Goal: Task Accomplishment & Management: Complete application form

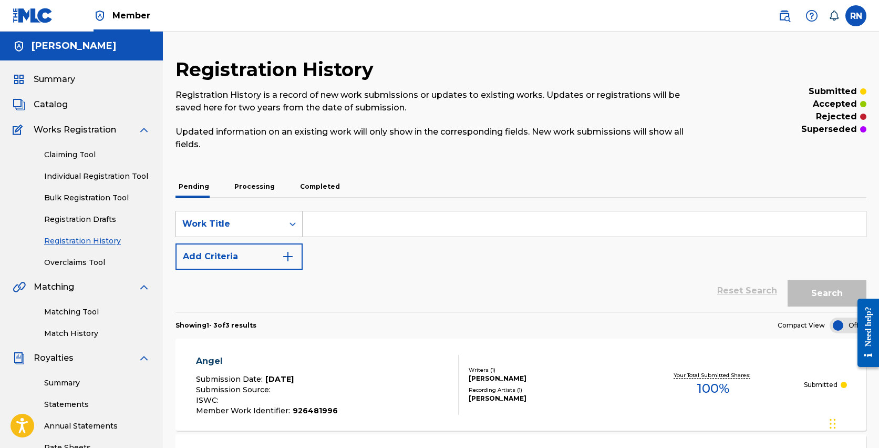
click at [79, 176] on link "Individual Registration Tool" at bounding box center [97, 176] width 106 height 11
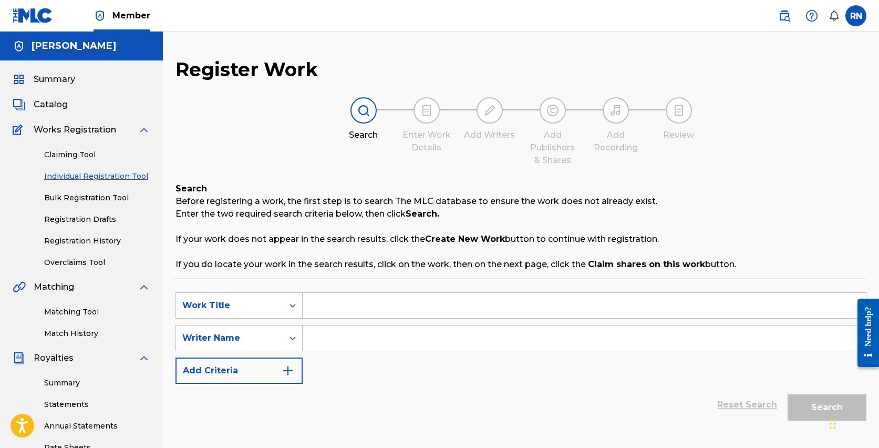
click at [346, 308] on input "Search Form" at bounding box center [584, 305] width 563 height 25
type input "Digital Ghost"
click at [356, 334] on input "Search Form" at bounding box center [584, 337] width 563 height 25
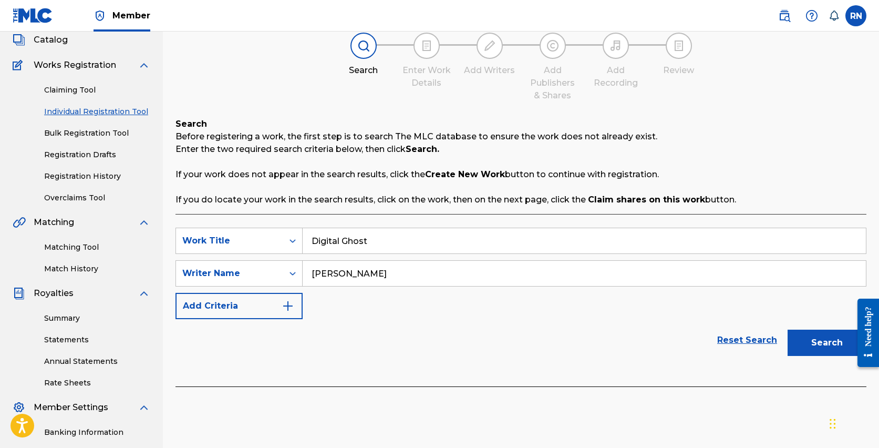
scroll to position [119, 0]
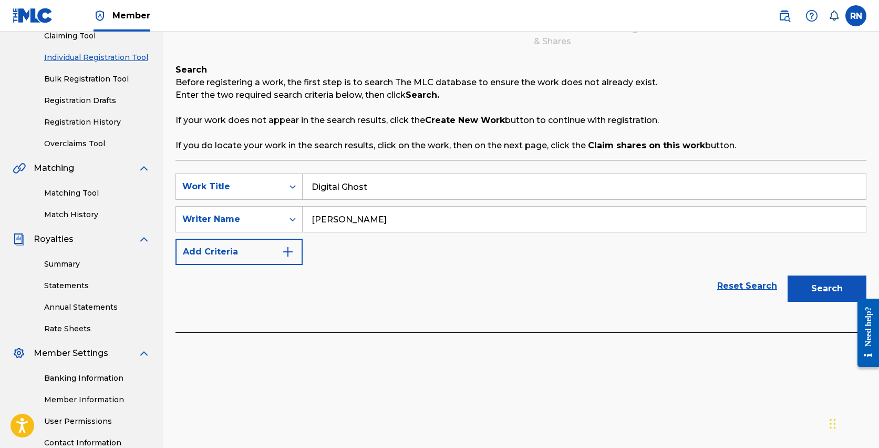
type input "[PERSON_NAME]"
click at [292, 254] on img "Search Form" at bounding box center [288, 251] width 13 height 13
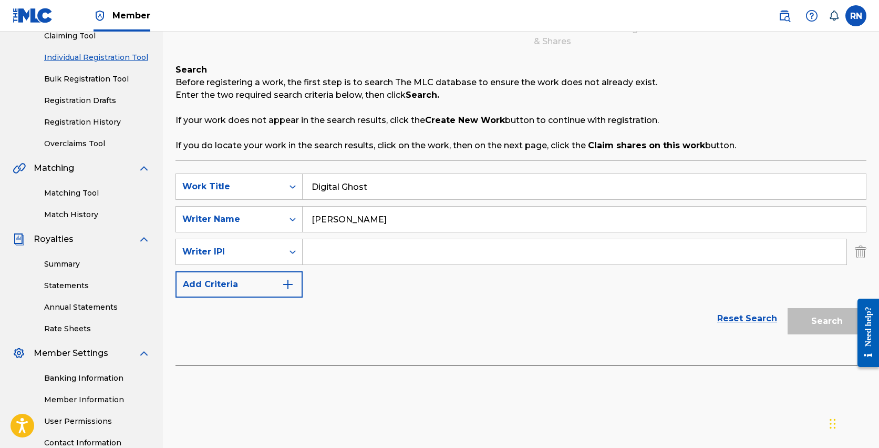
click at [374, 264] on div "Search Form" at bounding box center [575, 252] width 544 height 26
click at [371, 257] on input "Search Form" at bounding box center [575, 251] width 544 height 25
type input "1022750798"
click at [291, 287] on img "Search Form" at bounding box center [288, 284] width 13 height 13
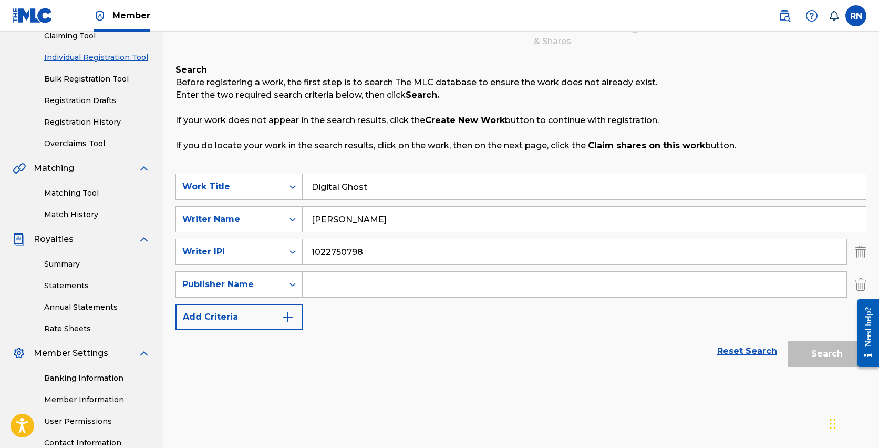
click at [314, 282] on input "Search Form" at bounding box center [575, 284] width 544 height 25
type input "[PERSON_NAME]"
click at [295, 315] on button "Add Criteria" at bounding box center [238, 317] width 127 height 26
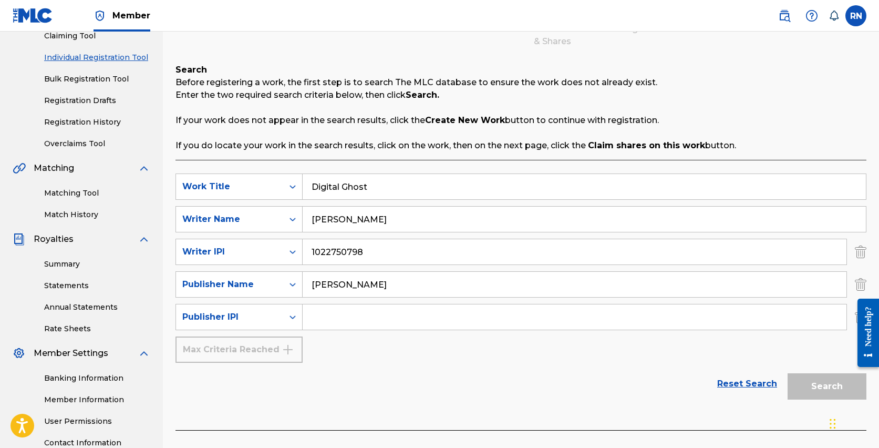
click at [313, 316] on input "Search Form" at bounding box center [575, 316] width 544 height 25
type input "1022750600"
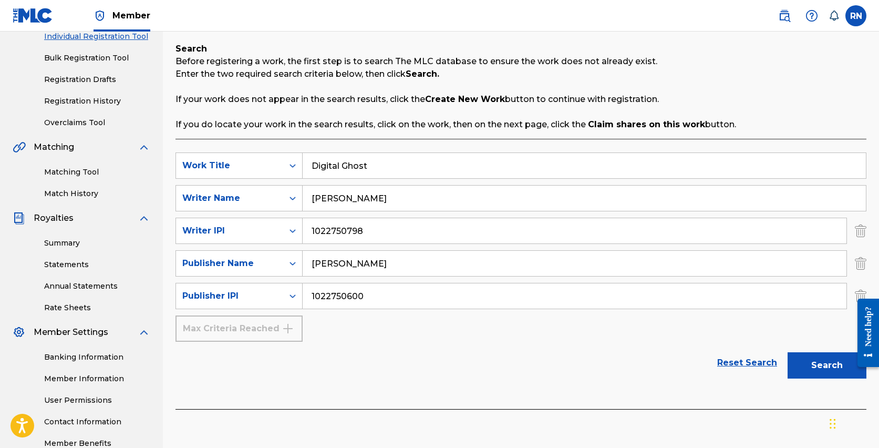
scroll to position [165, 0]
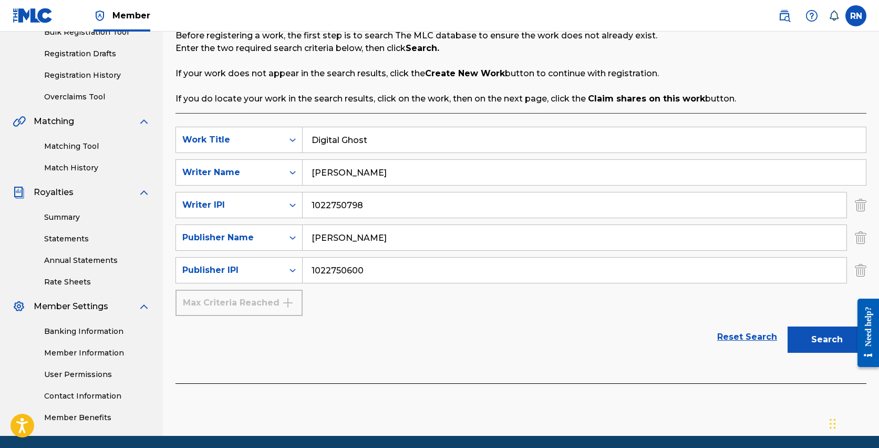
click at [805, 340] on button "Search" at bounding box center [827, 339] width 79 height 26
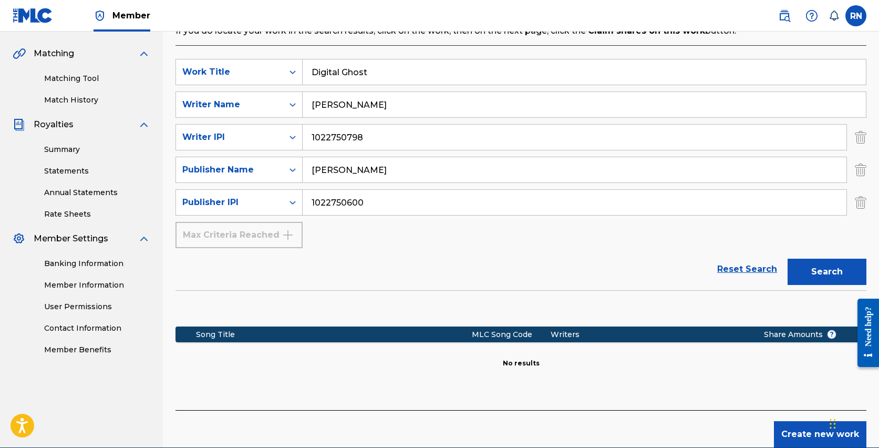
scroll to position [247, 0]
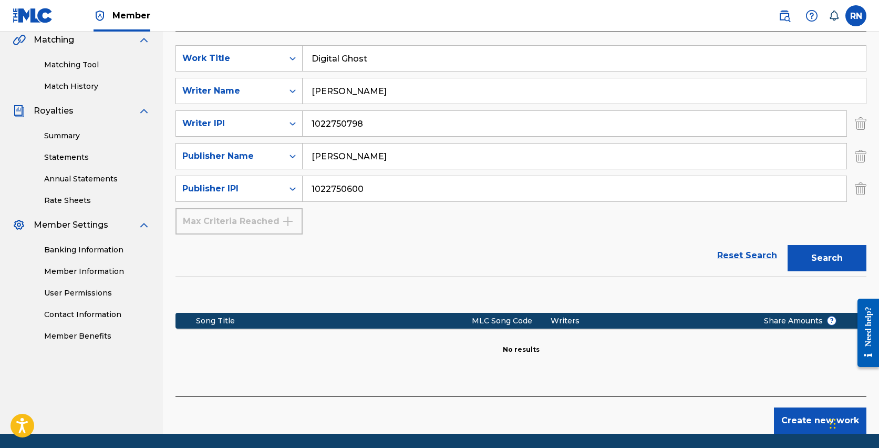
click at [804, 416] on button "Create new work" at bounding box center [820, 420] width 92 height 26
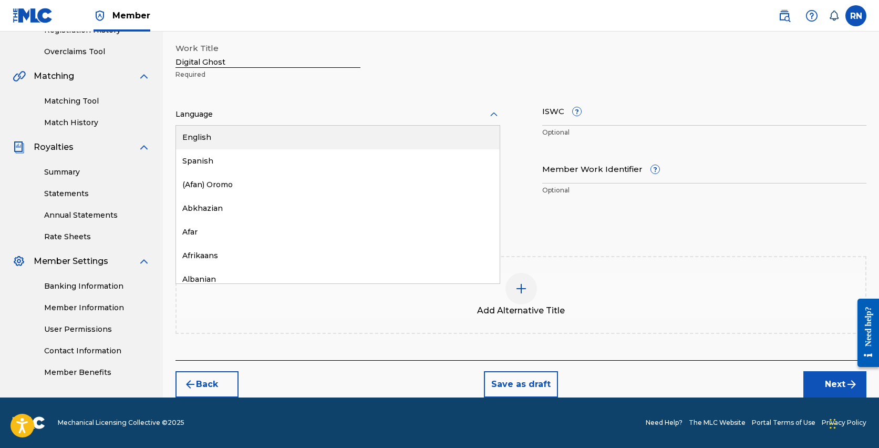
click at [255, 115] on div at bounding box center [337, 114] width 325 height 13
click at [222, 137] on div "English" at bounding box center [338, 138] width 324 height 24
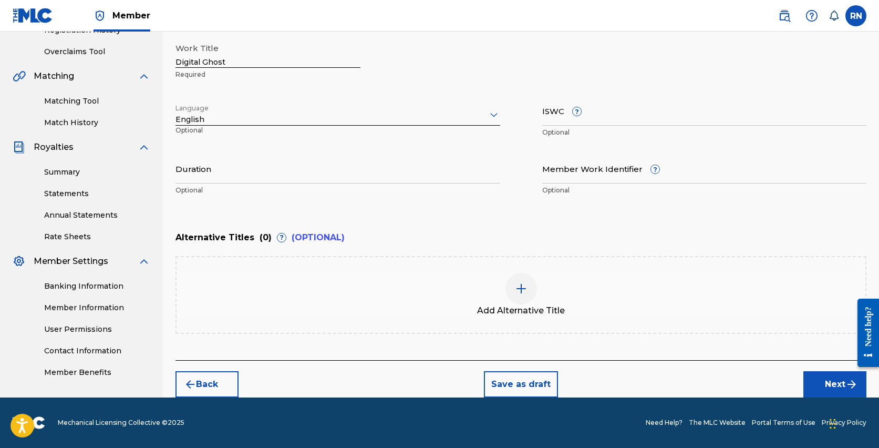
click at [201, 177] on input "Duration" at bounding box center [337, 168] width 325 height 30
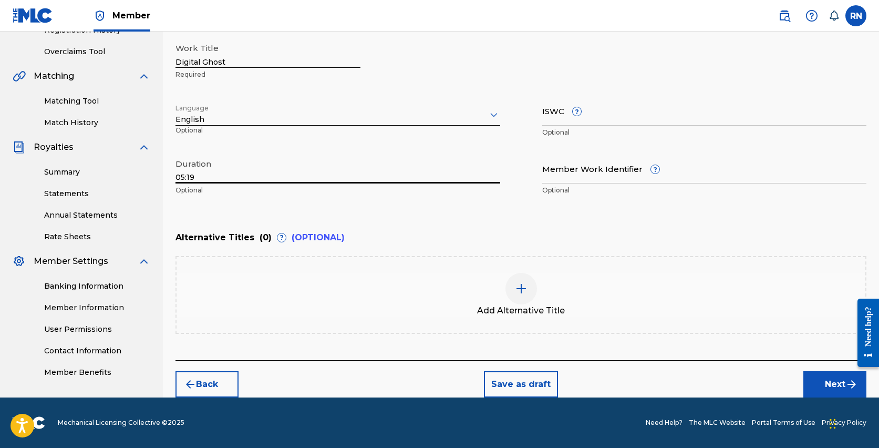
type input "05:19"
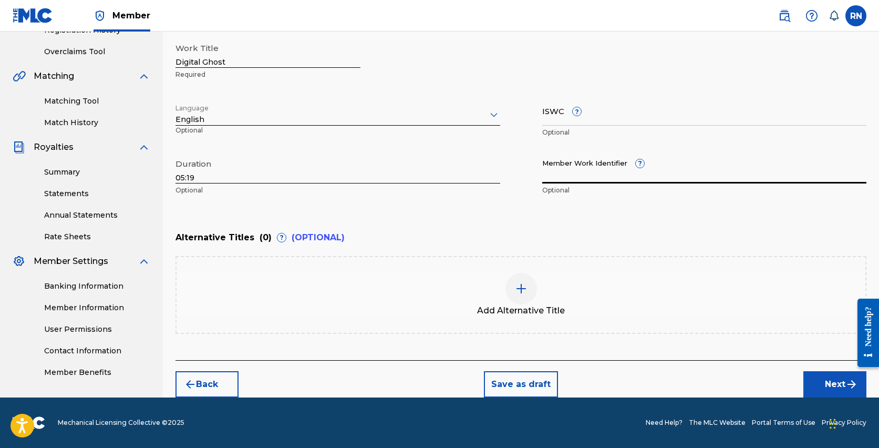
click at [576, 178] on input "Member Work Identifier ?" at bounding box center [704, 168] width 325 height 30
paste input "931641041"
type input "931641041"
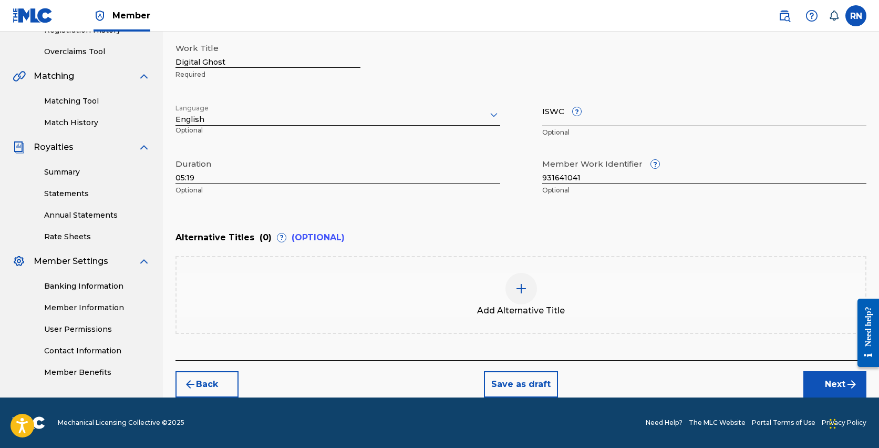
click at [843, 383] on button "Next" at bounding box center [834, 384] width 63 height 26
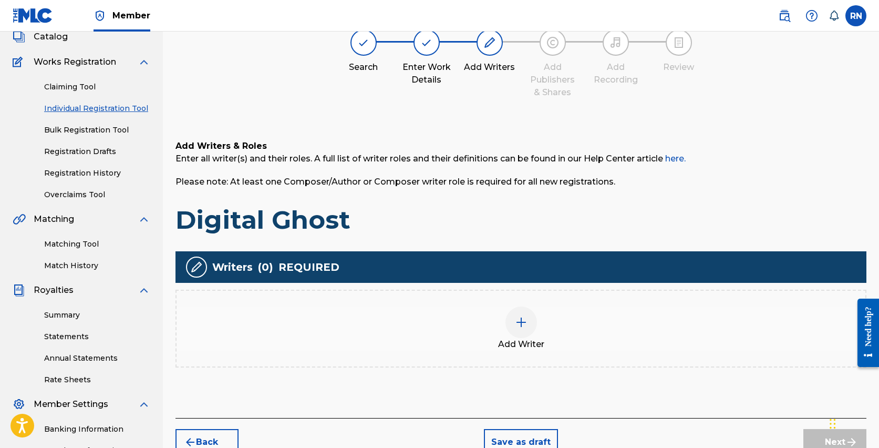
scroll to position [84, 0]
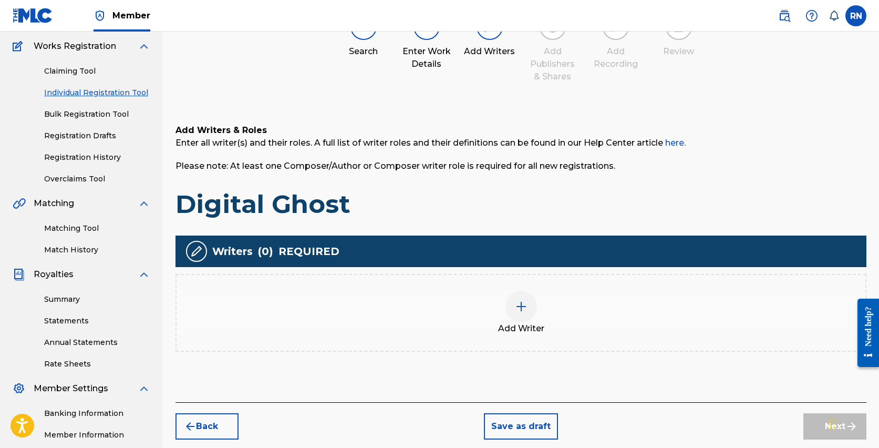
click at [526, 310] on img at bounding box center [521, 306] width 13 height 13
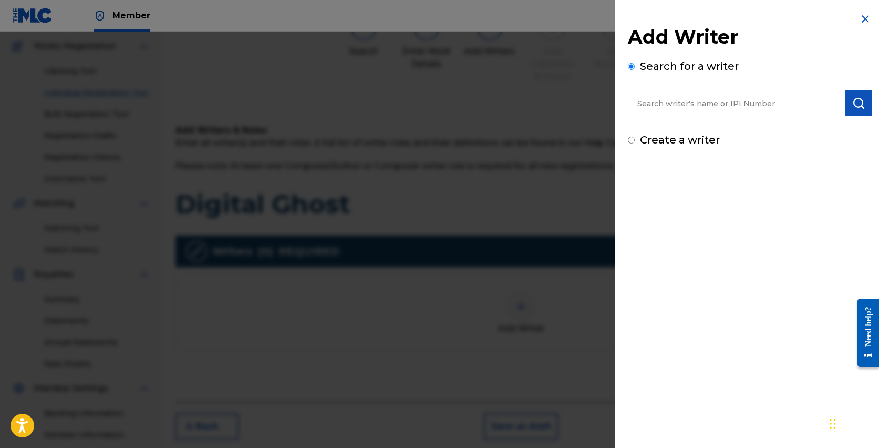
click at [677, 122] on div "Add Writer Search for a writer Create a writer" at bounding box center [750, 86] width 244 height 122
click at [670, 94] on input "text" at bounding box center [737, 103] width 218 height 26
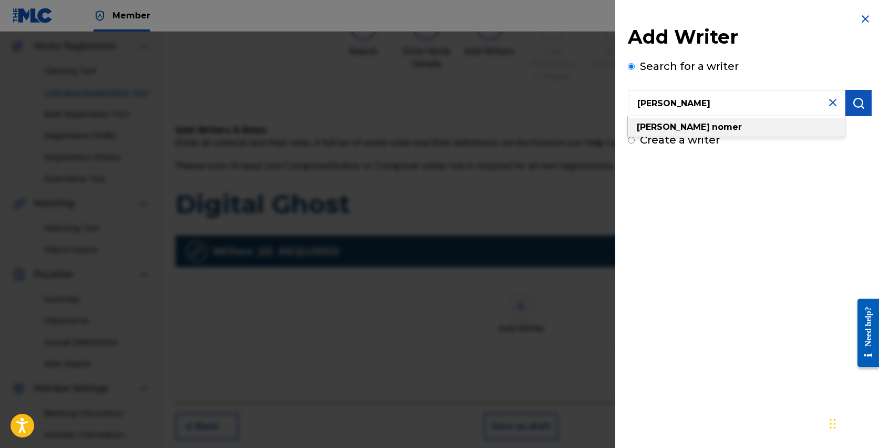
click at [712, 131] on strong "nomer" at bounding box center [727, 127] width 30 height 10
type input "[PERSON_NAME]"
click at [856, 103] on img "submit" at bounding box center [858, 103] width 13 height 13
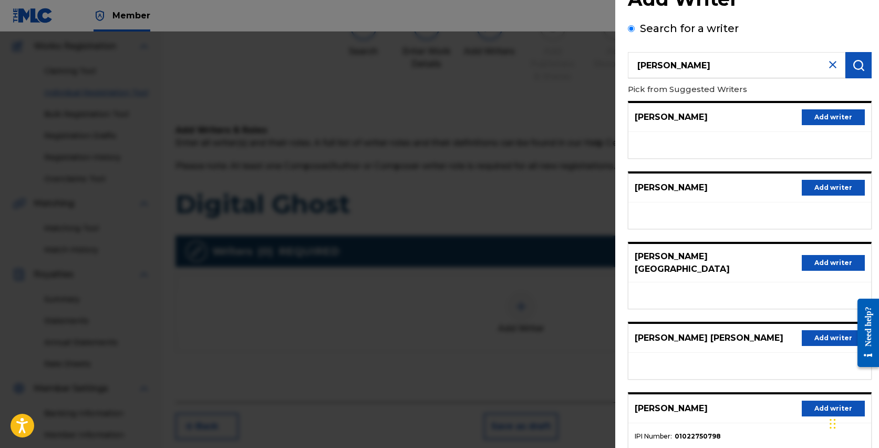
scroll to position [97, 0]
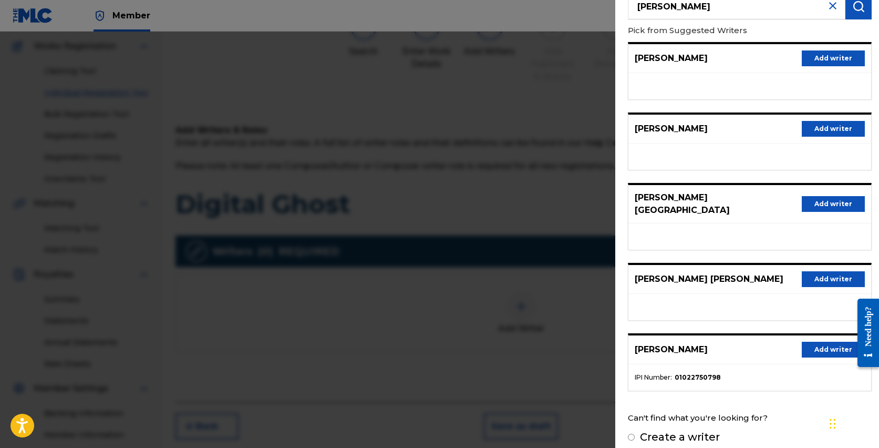
click at [824, 341] on button "Add writer" at bounding box center [833, 349] width 63 height 16
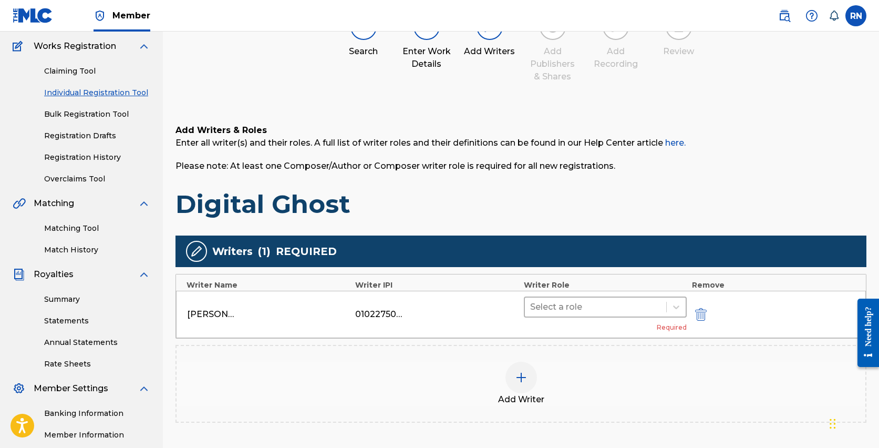
click at [627, 307] on div at bounding box center [595, 306] width 131 height 15
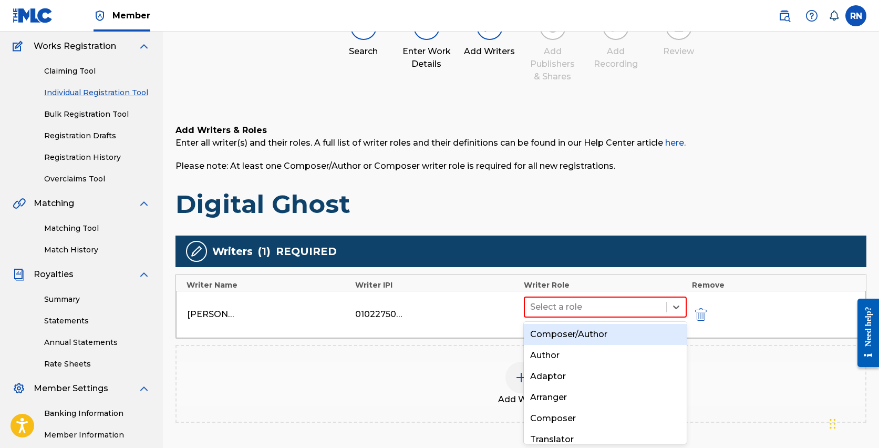
click at [600, 330] on div "Composer/Author" at bounding box center [605, 334] width 163 height 21
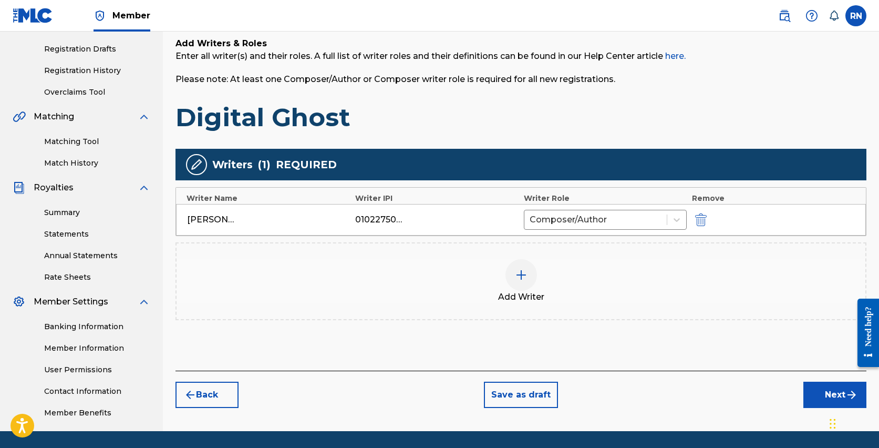
scroll to position [177, 0]
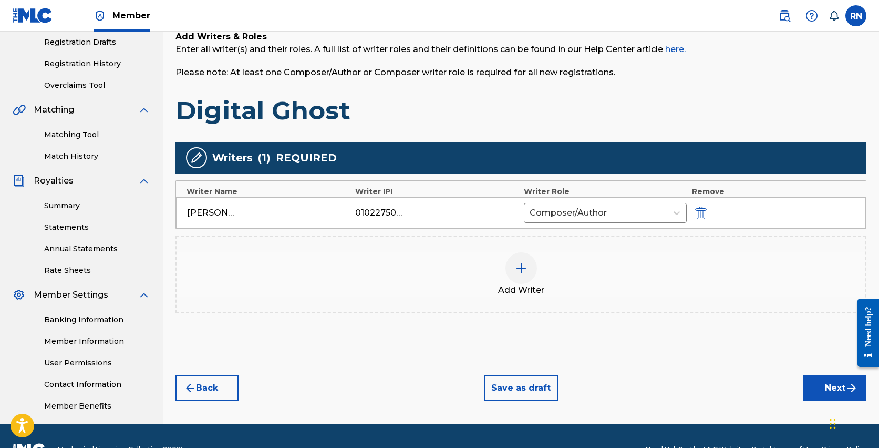
click at [814, 385] on button "Next" at bounding box center [834, 388] width 63 height 26
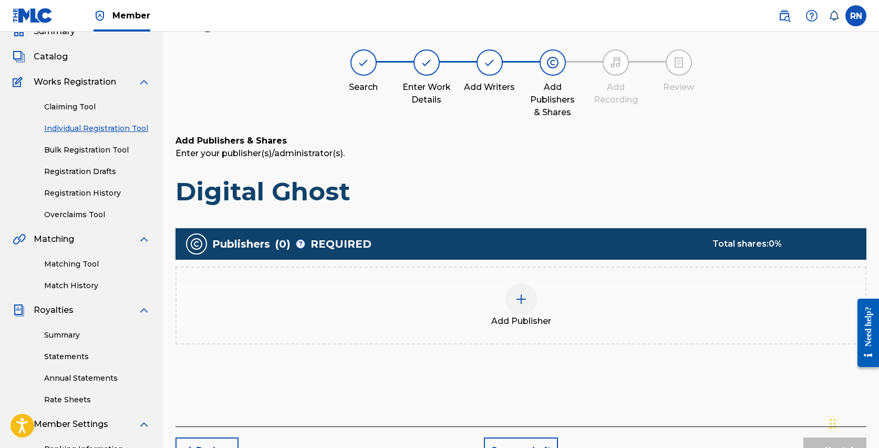
scroll to position [47, 0]
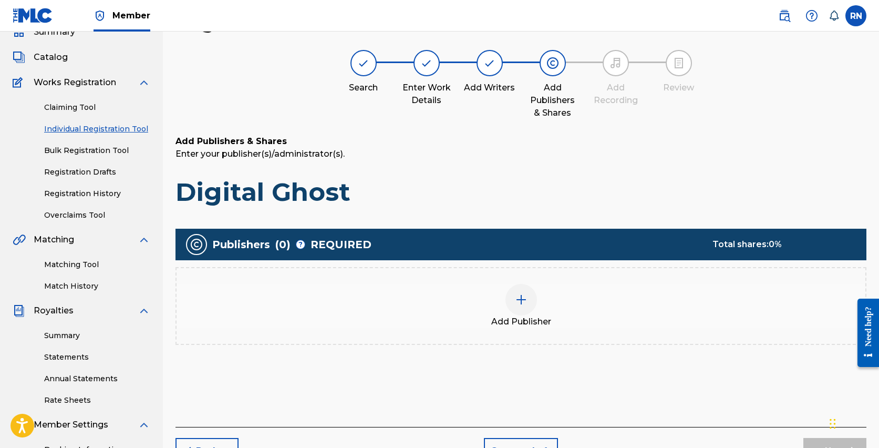
click at [516, 306] on div at bounding box center [521, 300] width 32 height 32
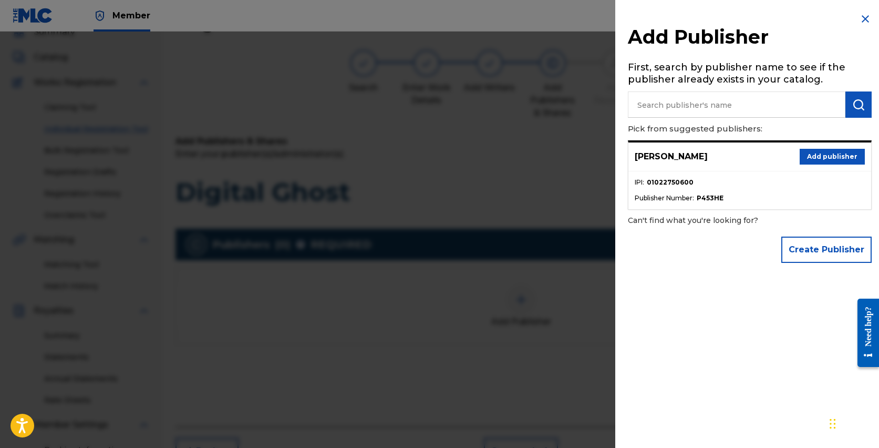
click at [834, 154] on button "Add publisher" at bounding box center [832, 157] width 65 height 16
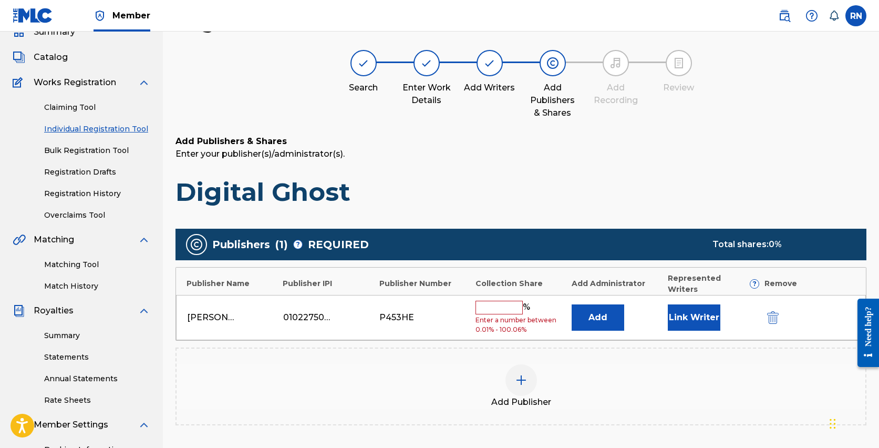
click at [494, 301] on input "text" at bounding box center [498, 308] width 47 height 14
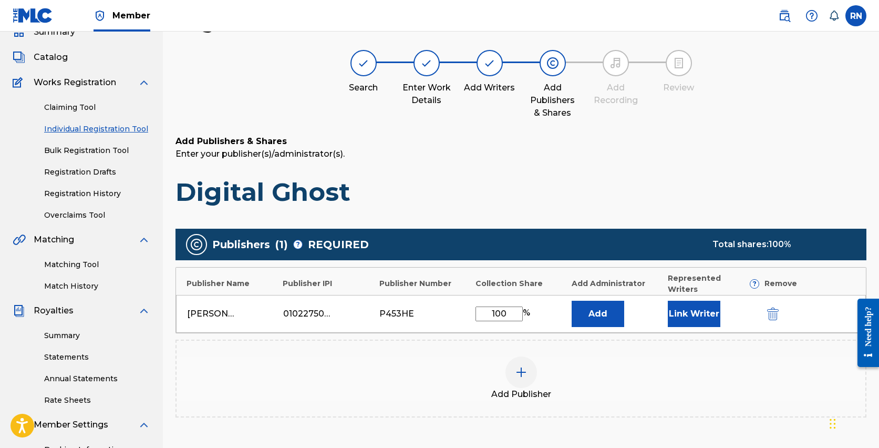
type input "100"
click at [685, 301] on button "Link Writer" at bounding box center [694, 314] width 53 height 26
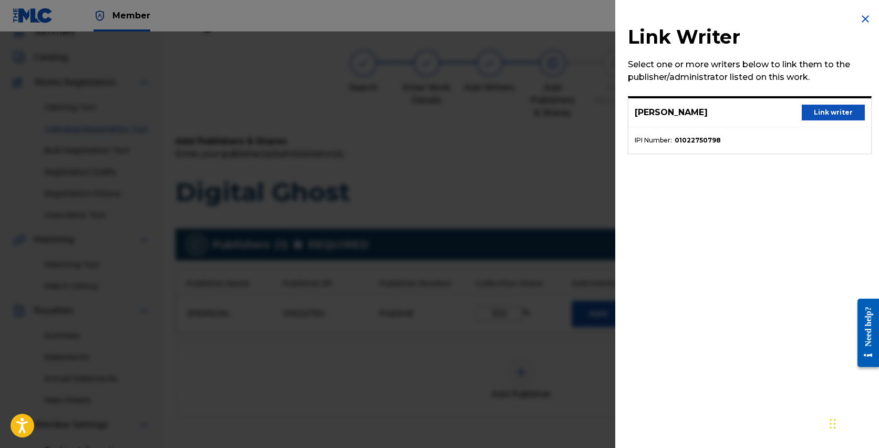
click at [817, 116] on button "Link writer" at bounding box center [833, 113] width 63 height 16
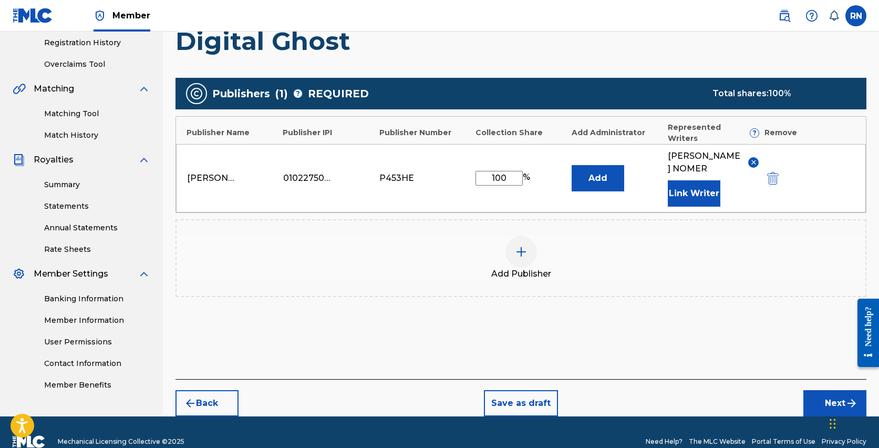
scroll to position [206, 0]
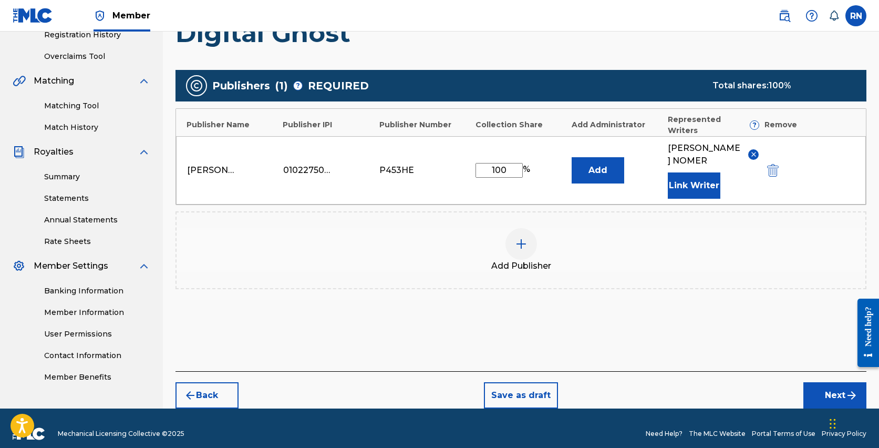
click at [821, 382] on button "Next" at bounding box center [834, 395] width 63 height 26
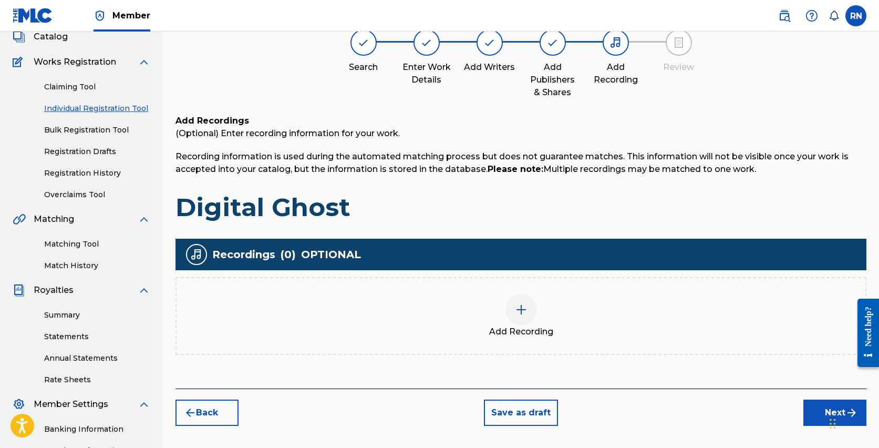
scroll to position [79, 0]
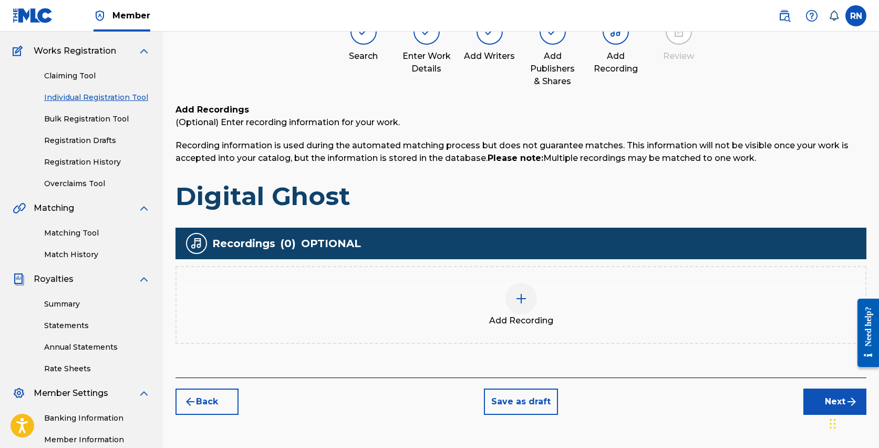
click at [522, 299] on img at bounding box center [521, 298] width 13 height 13
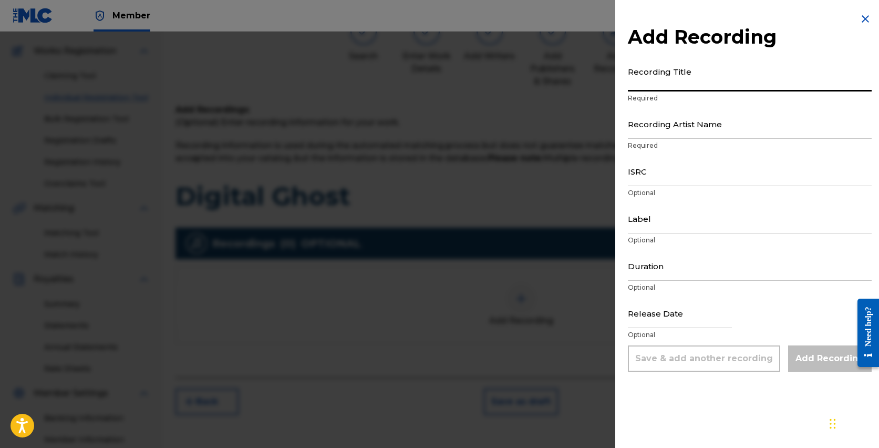
click at [648, 86] on input "Recording Title" at bounding box center [750, 76] width 244 height 30
type input "Digital Ghost"
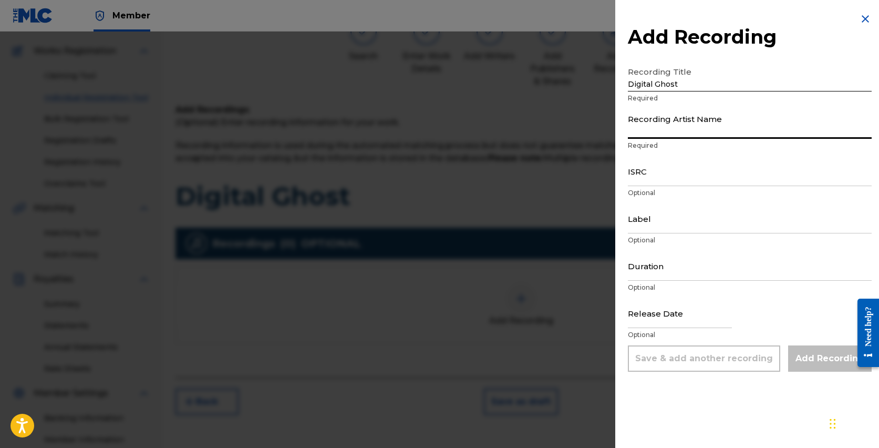
click at [664, 129] on input "Recording Artist Name" at bounding box center [750, 124] width 244 height 30
type input "[PERSON_NAME]"
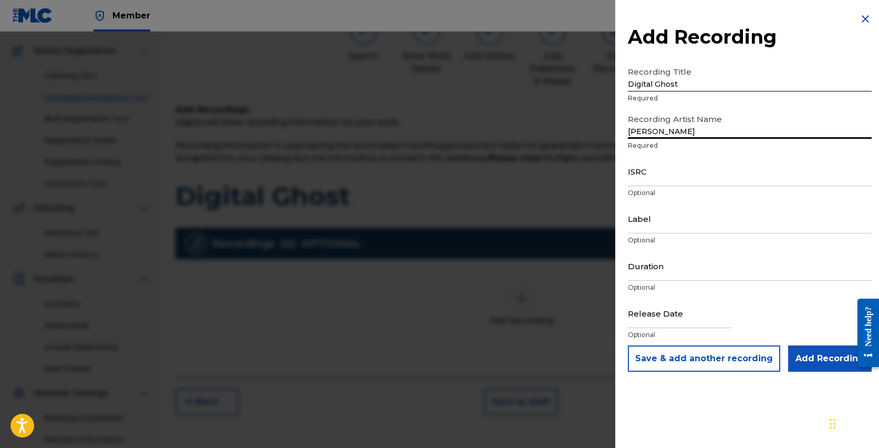
click at [656, 179] on input "ISRC" at bounding box center [750, 171] width 244 height 30
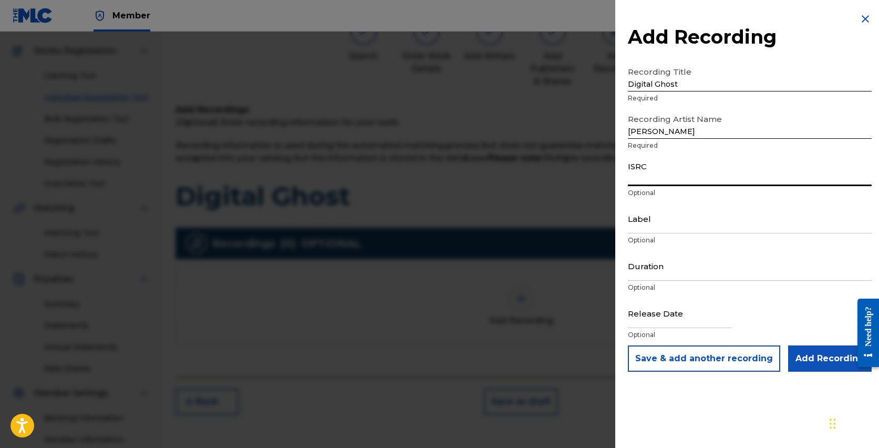
paste input "QT5AM2541041"
type input "QT5AM2541041"
click at [654, 221] on input "Label" at bounding box center [750, 218] width 244 height 30
type input "[PERSON_NAME] Music"
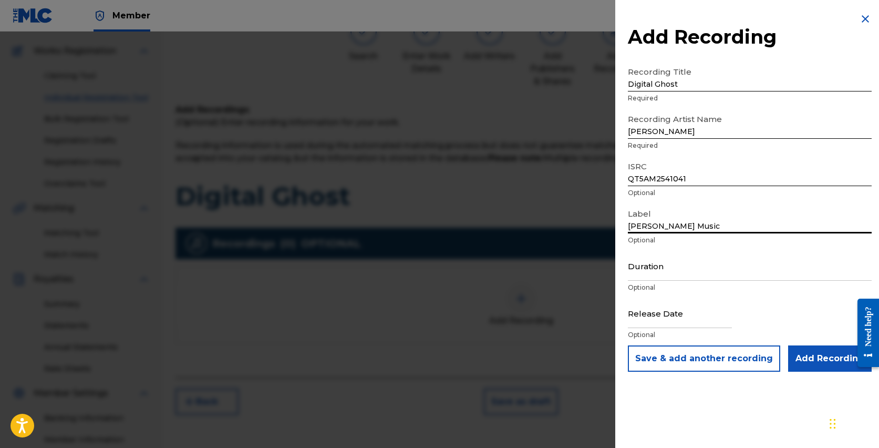
click at [650, 275] on input "Duration" at bounding box center [750, 266] width 244 height 30
type input "05:19"
select select "7"
select select "2025"
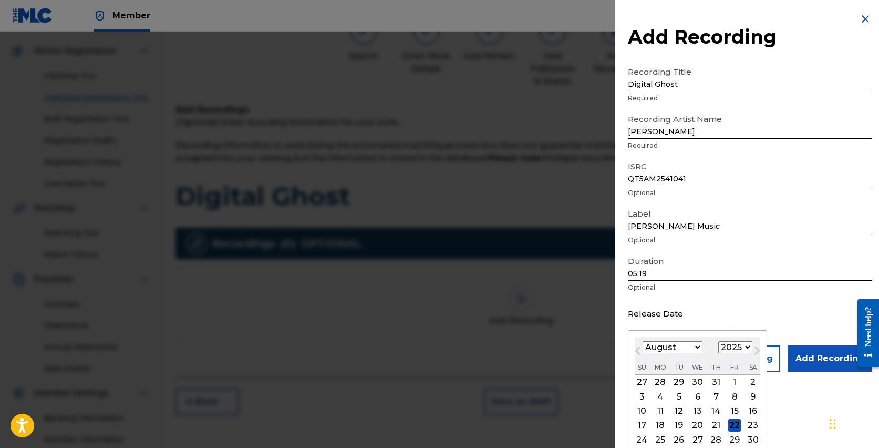
click at [656, 323] on input "text" at bounding box center [680, 313] width 104 height 30
click at [737, 428] on div "22" at bounding box center [734, 425] width 13 height 13
type input "[DATE]"
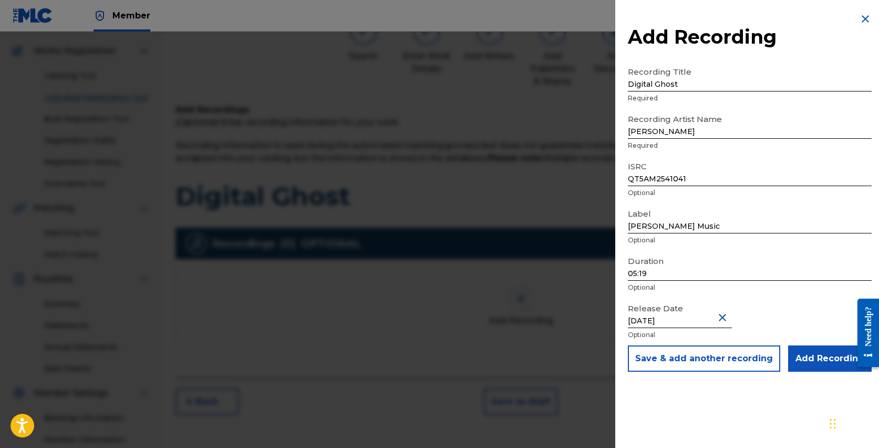
click at [815, 355] on input "Add Recording" at bounding box center [830, 358] width 84 height 26
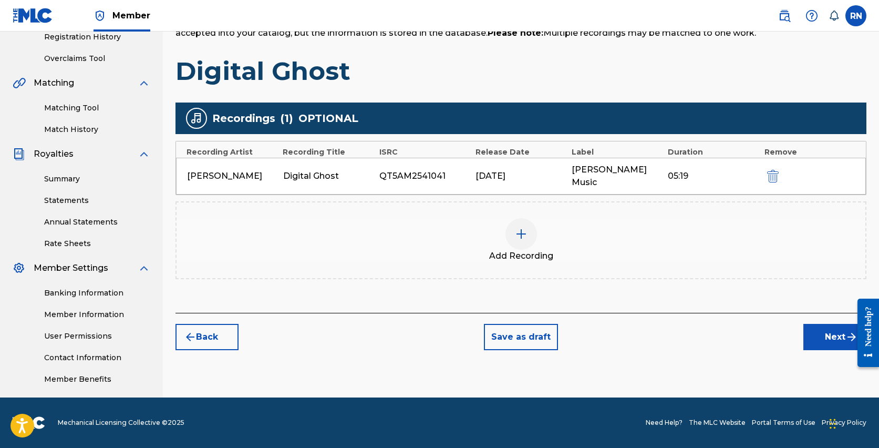
click at [845, 330] on img "submit" at bounding box center [851, 336] width 13 height 13
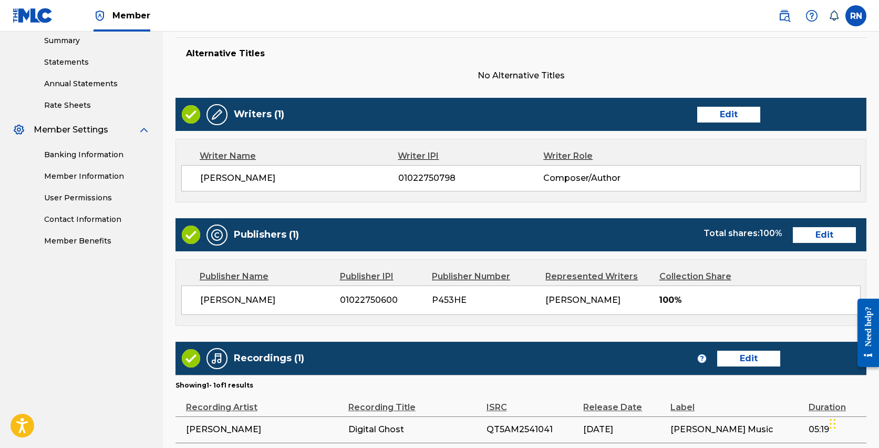
scroll to position [441, 0]
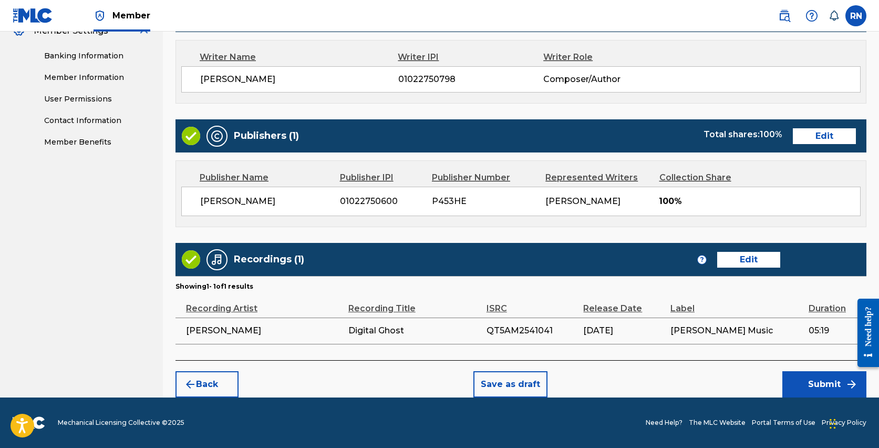
click at [820, 381] on button "Submit" at bounding box center [824, 384] width 84 height 26
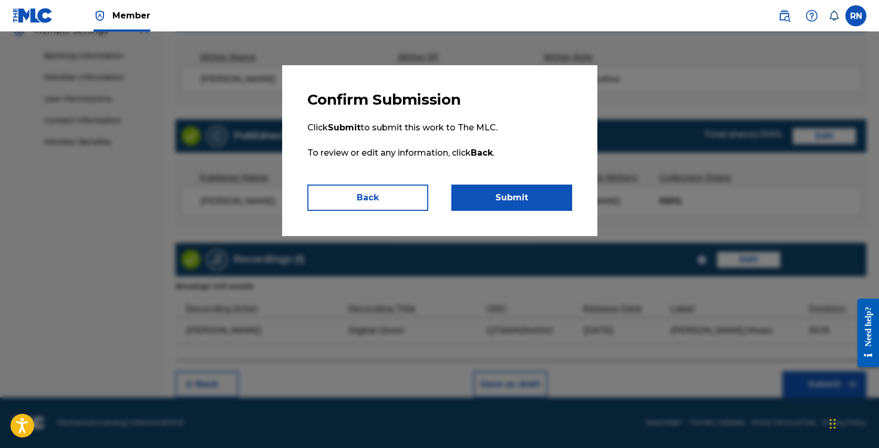
click at [524, 202] on button "Submit" at bounding box center [511, 197] width 121 height 26
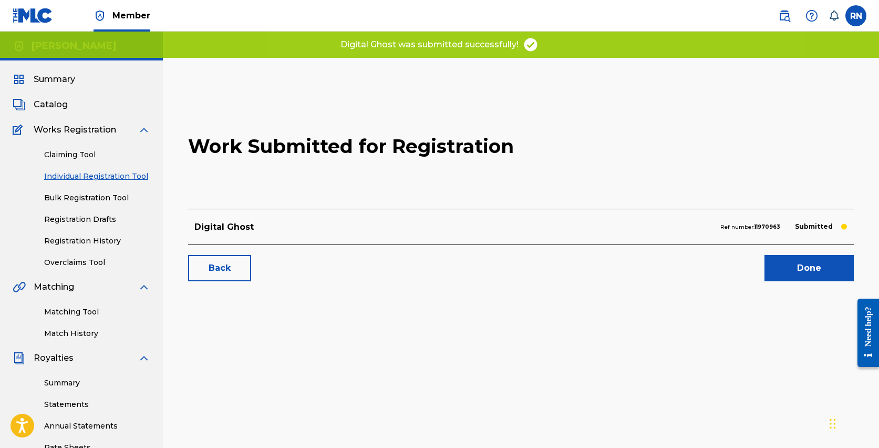
click at [809, 263] on link "Done" at bounding box center [808, 268] width 89 height 26
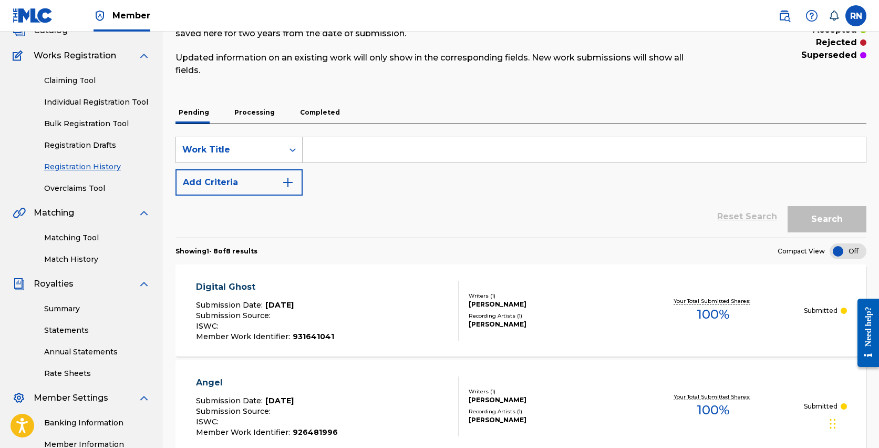
scroll to position [67, 0]
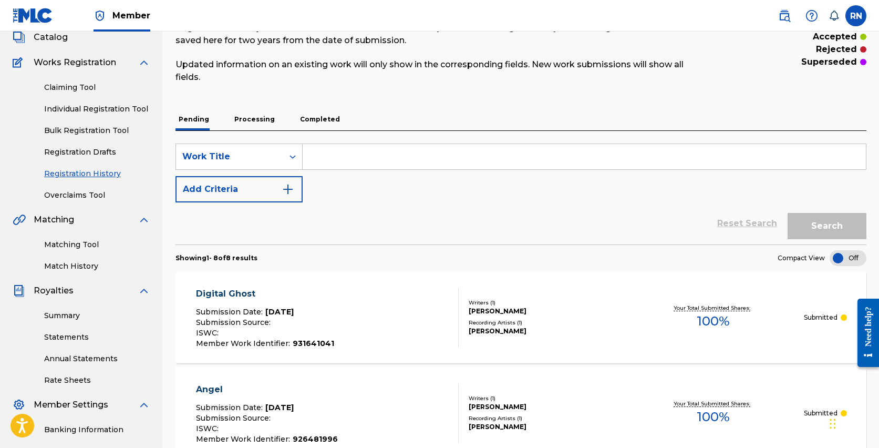
click at [112, 108] on link "Individual Registration Tool" at bounding box center [97, 108] width 106 height 11
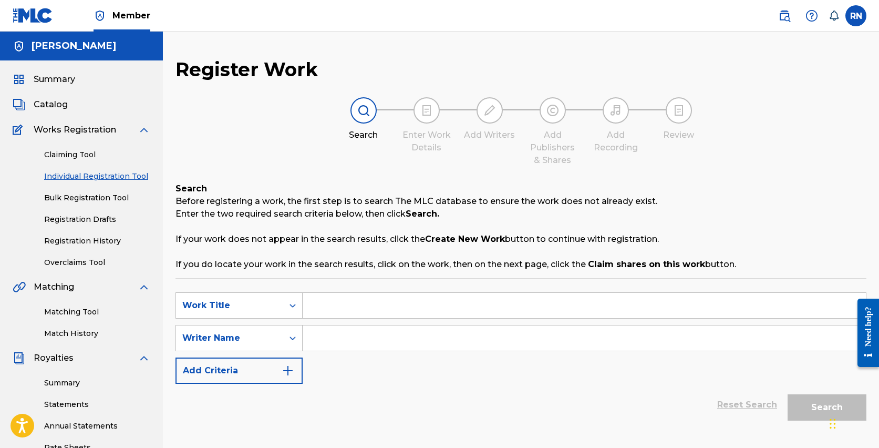
click at [339, 304] on input "Search Form" at bounding box center [584, 305] width 563 height 25
type input "Letters of Gold"
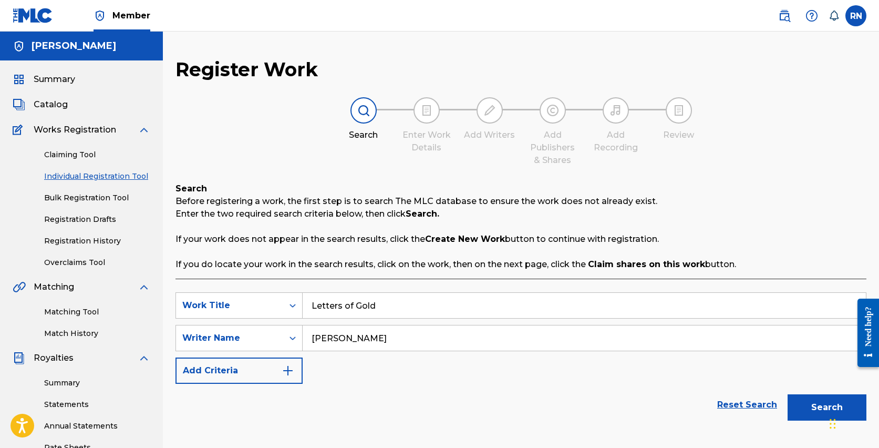
type input "[PERSON_NAME]"
click at [262, 367] on button "Add Criteria" at bounding box center [238, 370] width 127 height 26
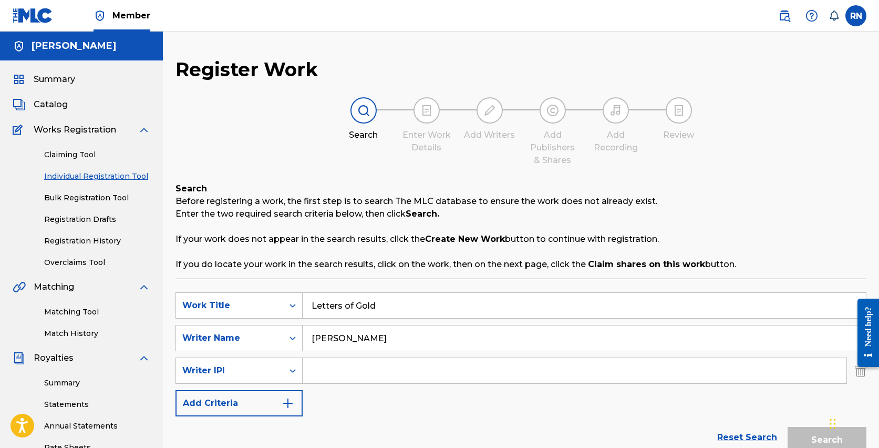
click at [337, 374] on input "Search Form" at bounding box center [575, 370] width 544 height 25
type input "1022750798"
click at [287, 406] on img "Search Form" at bounding box center [288, 403] width 13 height 13
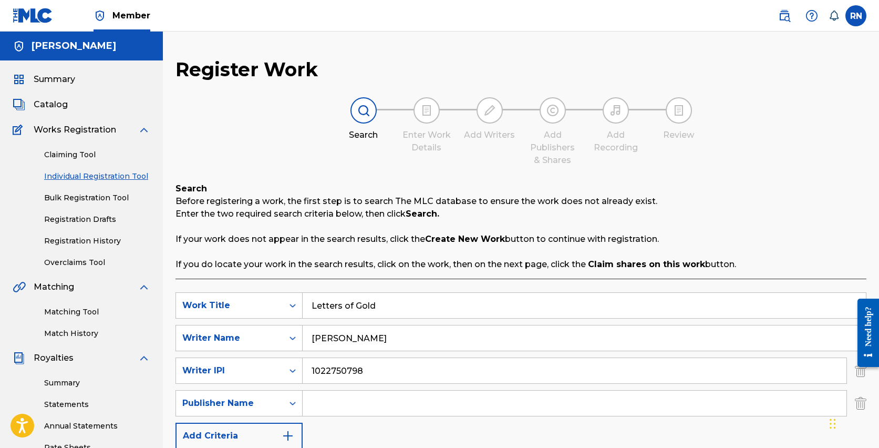
click at [350, 408] on input "Search Form" at bounding box center [575, 402] width 544 height 25
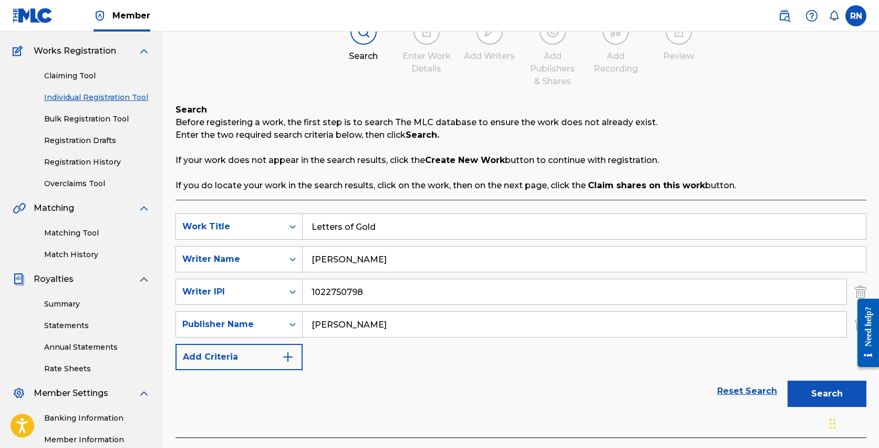
scroll to position [86, 0]
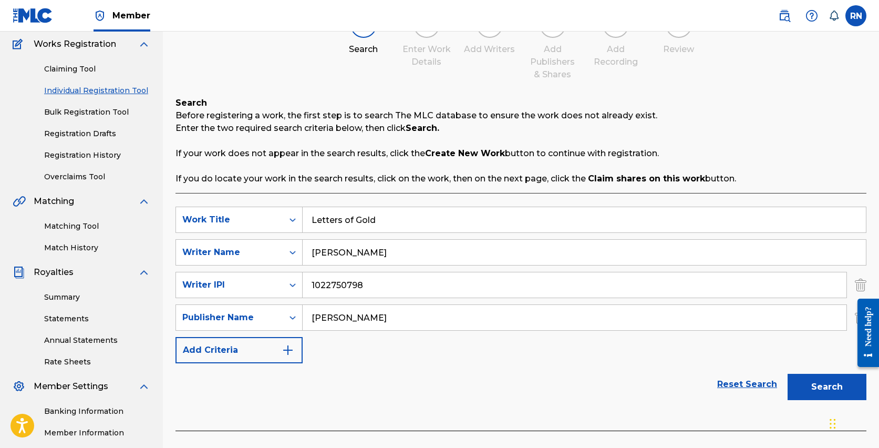
type input "[PERSON_NAME]"
click at [282, 350] on img "Search Form" at bounding box center [288, 350] width 13 height 13
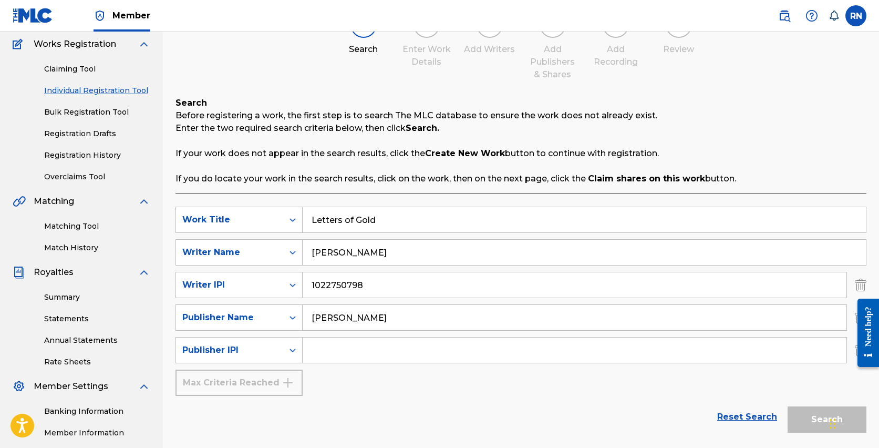
click at [343, 355] on input "Search Form" at bounding box center [575, 349] width 544 height 25
type input "1022750600"
click at [806, 417] on button "Search" at bounding box center [827, 419] width 79 height 26
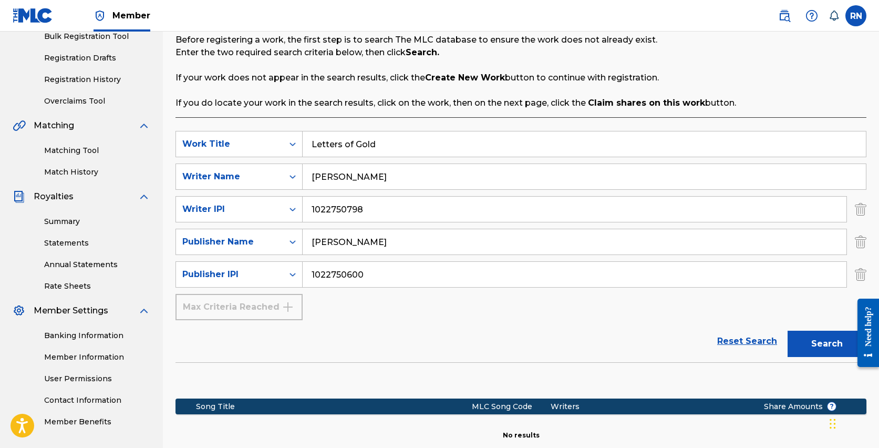
scroll to position [215, 0]
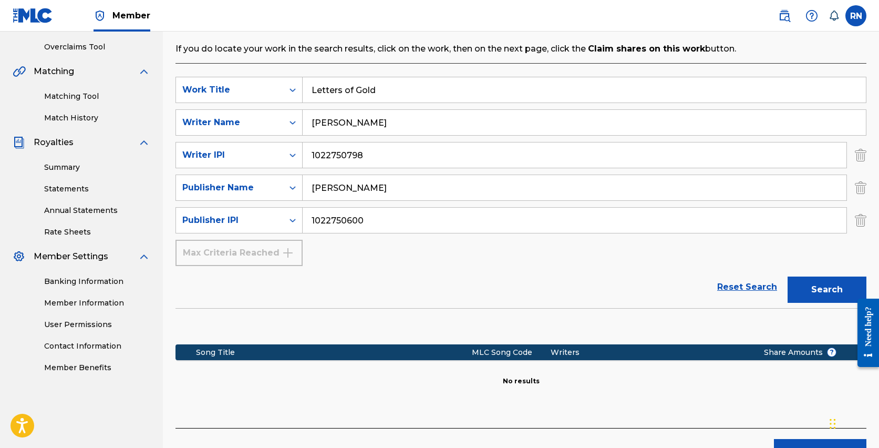
click at [810, 288] on button "Search" at bounding box center [827, 289] width 79 height 26
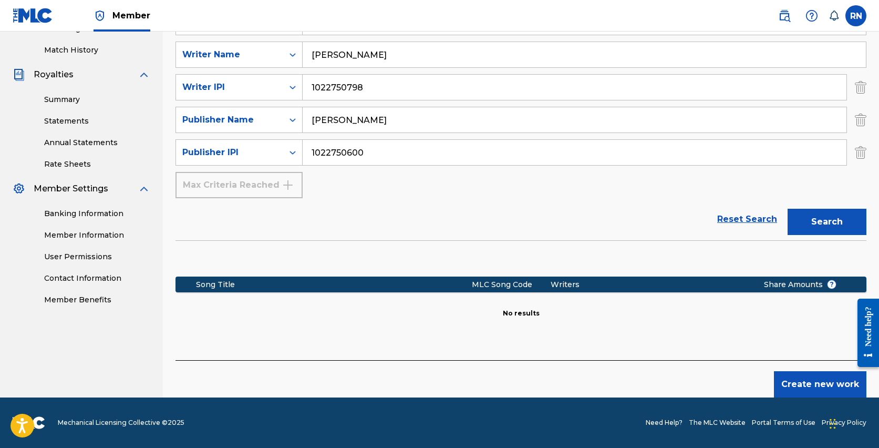
click at [809, 380] on button "Create new work" at bounding box center [820, 384] width 92 height 26
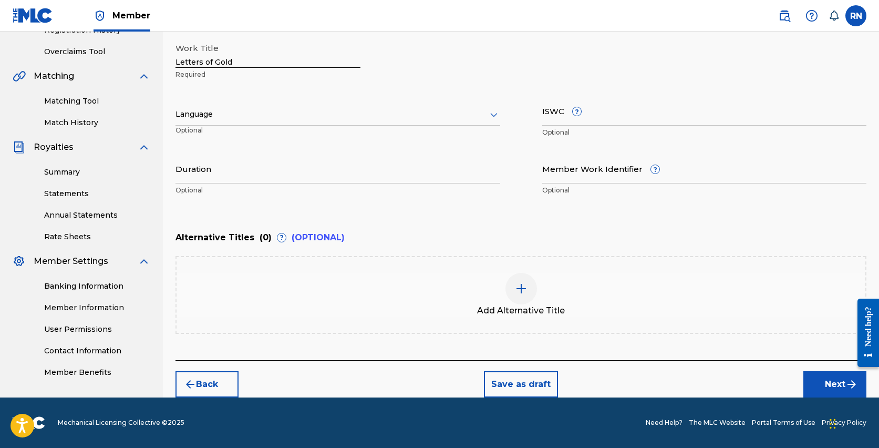
click at [225, 117] on div at bounding box center [337, 114] width 325 height 13
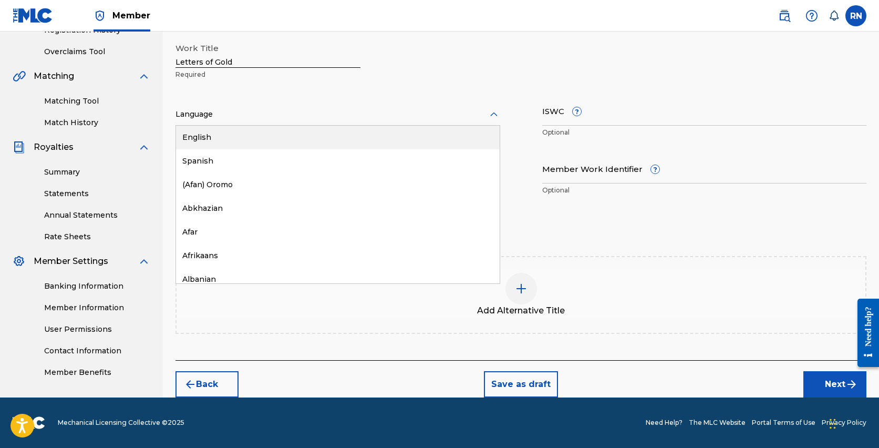
click at [216, 138] on div "English" at bounding box center [338, 138] width 324 height 24
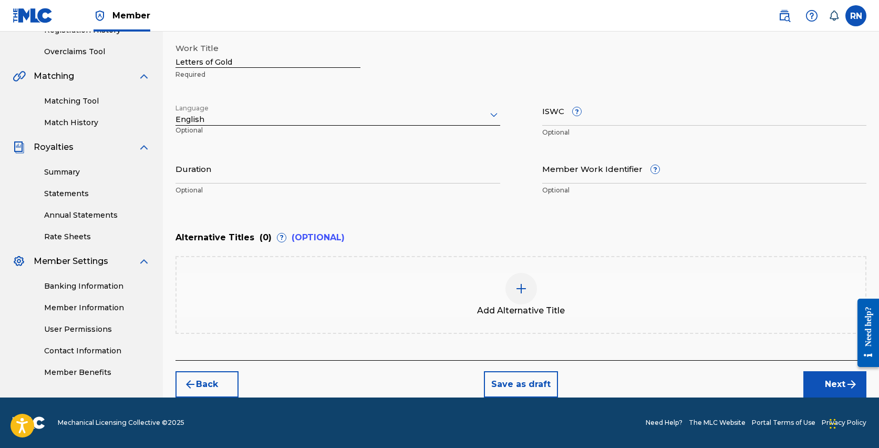
click at [209, 176] on input "Duration" at bounding box center [337, 168] width 325 height 30
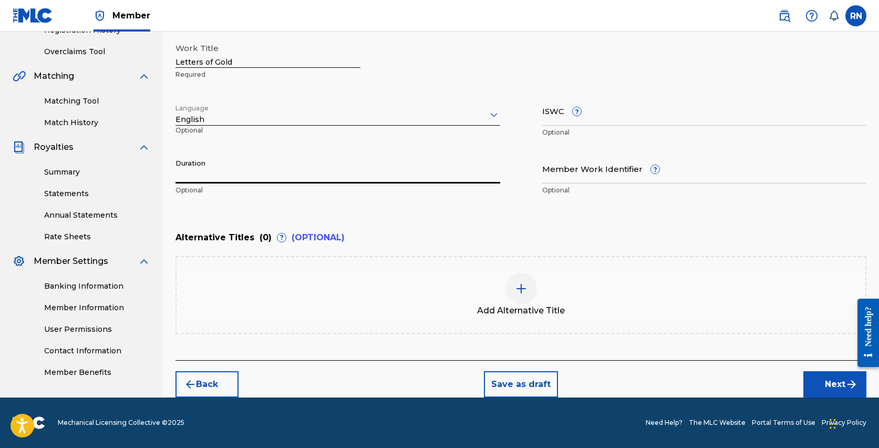
scroll to position [210, 0]
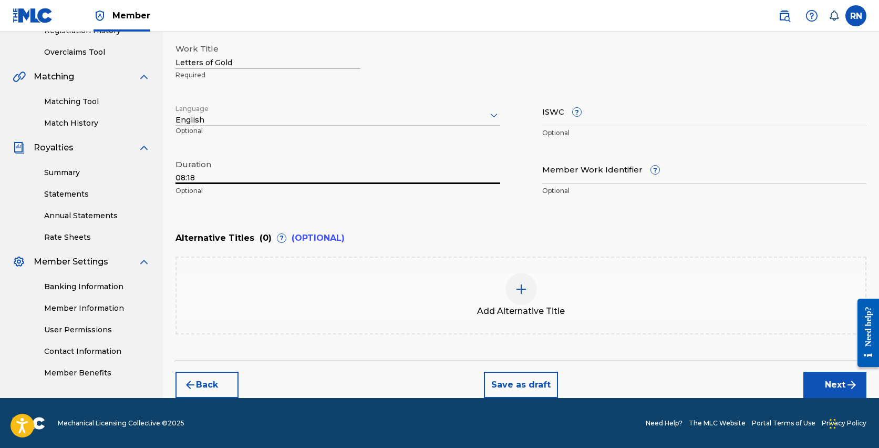
type input "08:18"
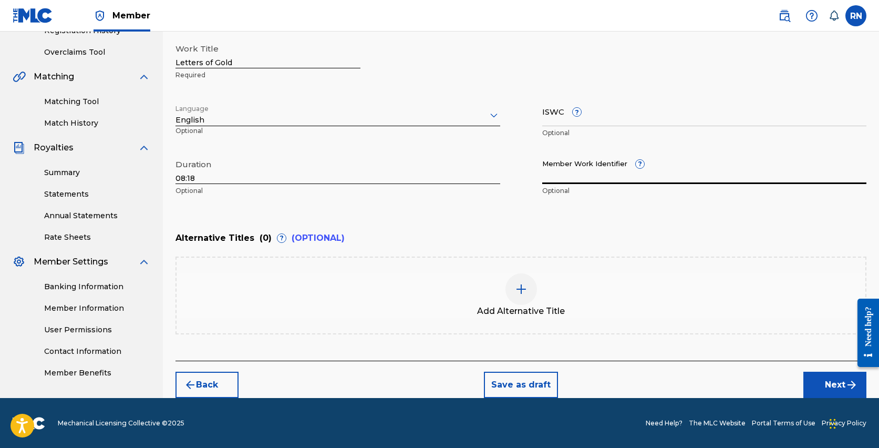
click at [583, 178] on input "Member Work Identifier ?" at bounding box center [704, 169] width 325 height 30
paste input "931316381"
type input "931316381"
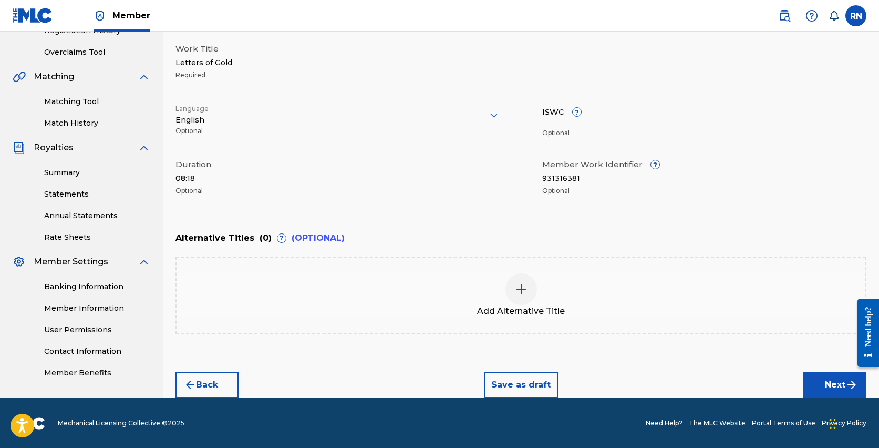
click at [843, 389] on button "Next" at bounding box center [834, 384] width 63 height 26
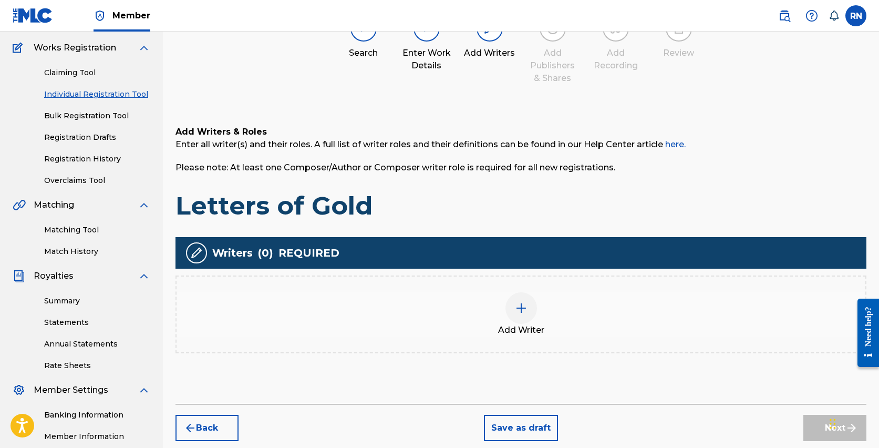
scroll to position [89, 0]
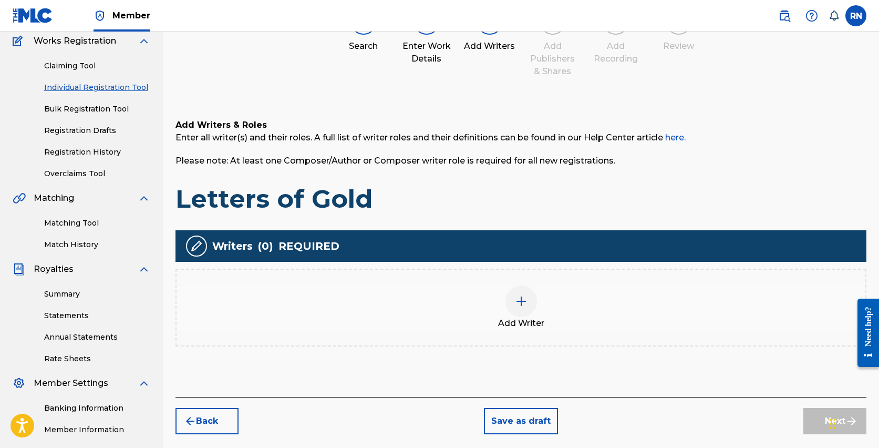
click at [532, 304] on div at bounding box center [521, 301] width 32 height 32
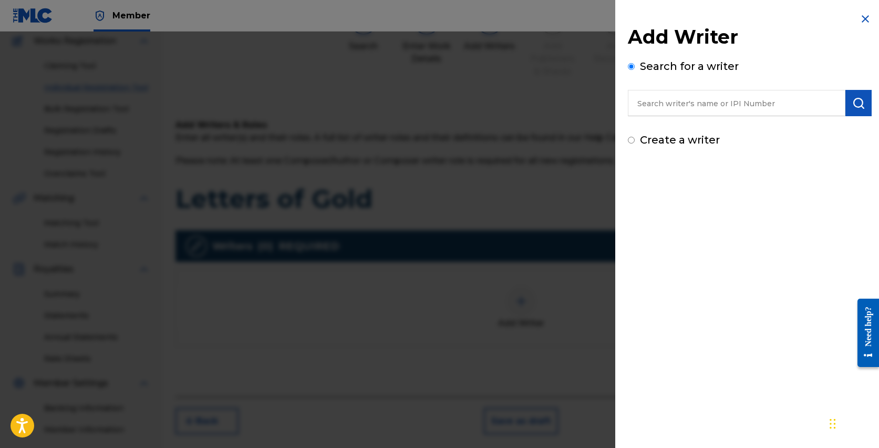
click at [677, 104] on input "text" at bounding box center [737, 103] width 218 height 26
type input "[PERSON_NAME]"
click at [852, 98] on img "submit" at bounding box center [858, 103] width 13 height 13
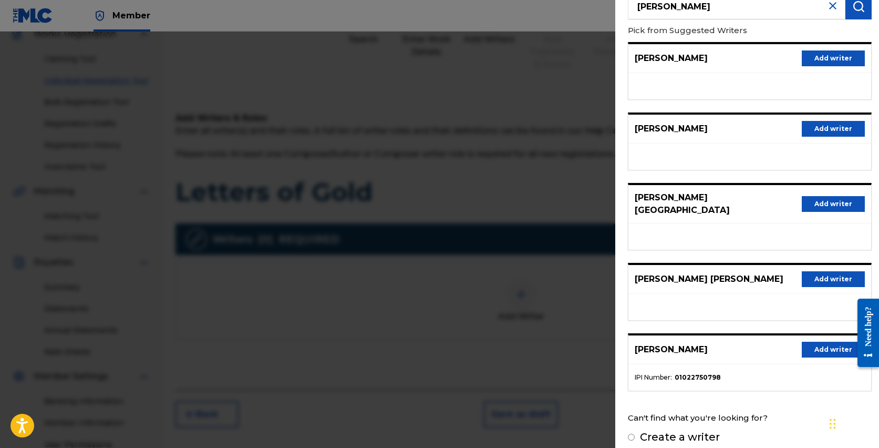
scroll to position [102, 0]
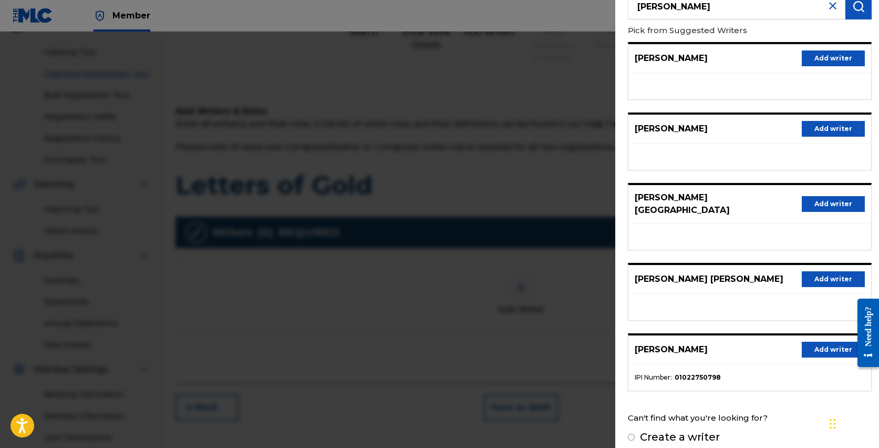
click at [815, 341] on button "Add writer" at bounding box center [833, 349] width 63 height 16
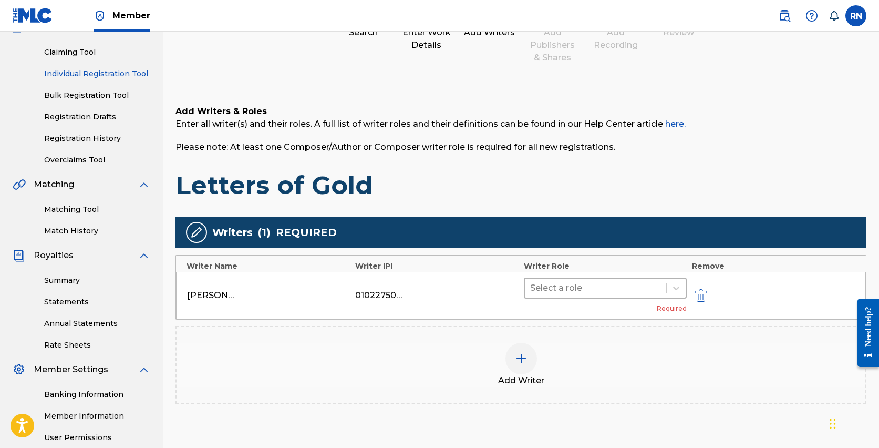
click at [568, 284] on div at bounding box center [595, 288] width 131 height 15
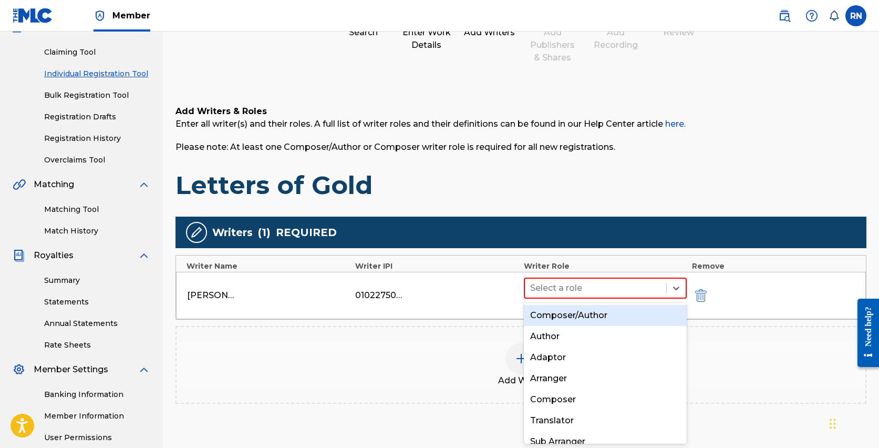
click at [568, 315] on div "Composer/Author" at bounding box center [605, 315] width 163 height 21
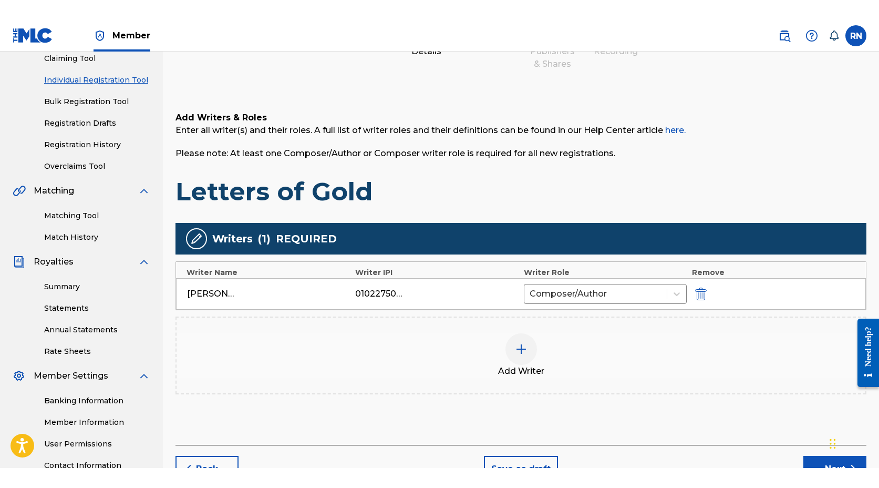
scroll to position [100, 0]
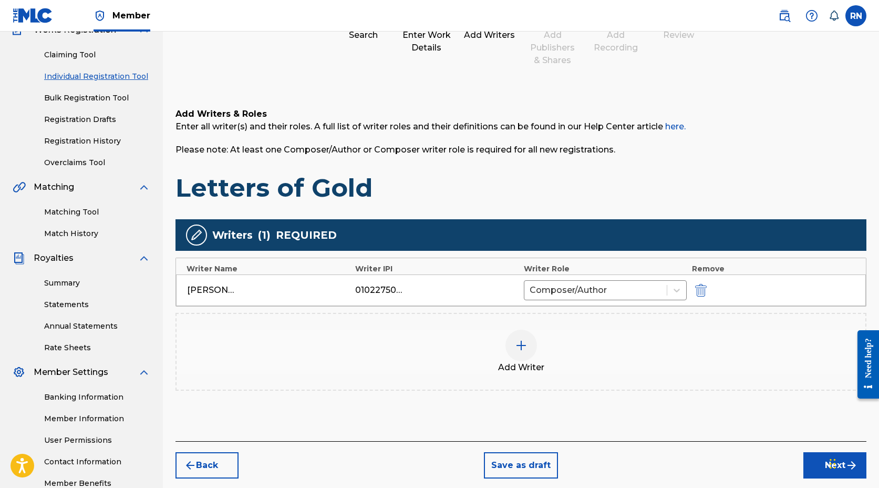
click at [809, 447] on button "Next" at bounding box center [834, 465] width 63 height 26
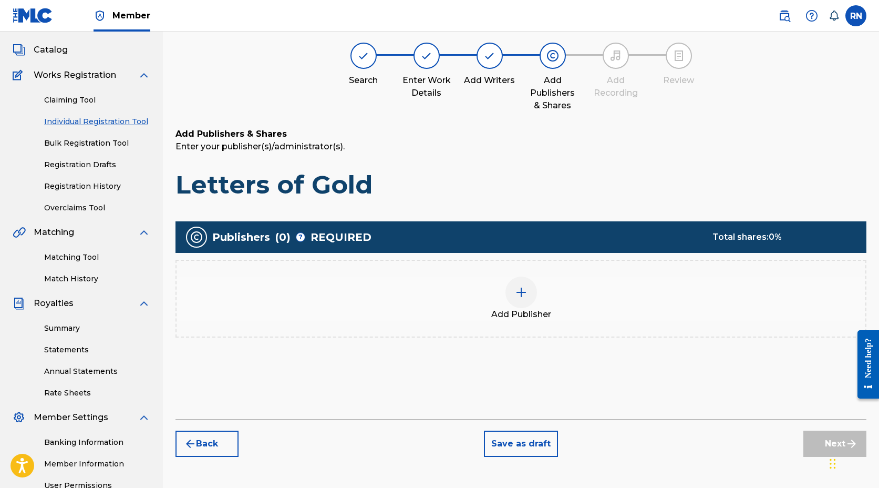
scroll to position [47, 0]
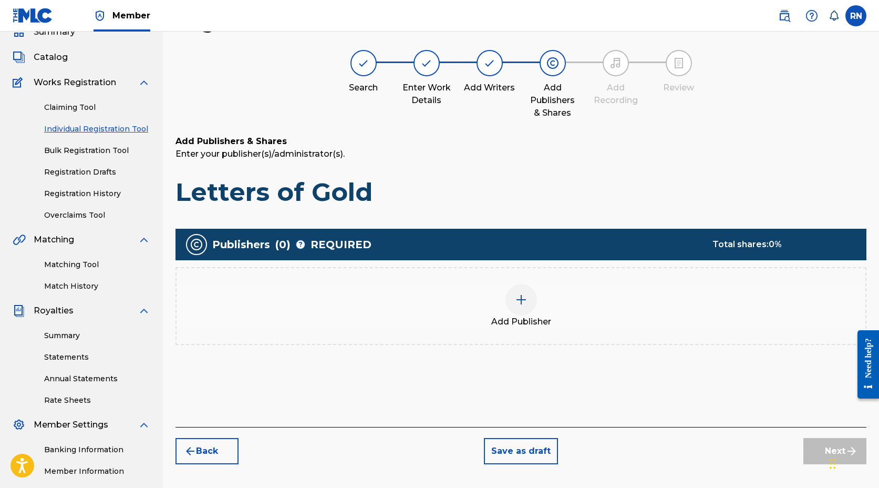
click at [527, 301] on img at bounding box center [521, 299] width 13 height 13
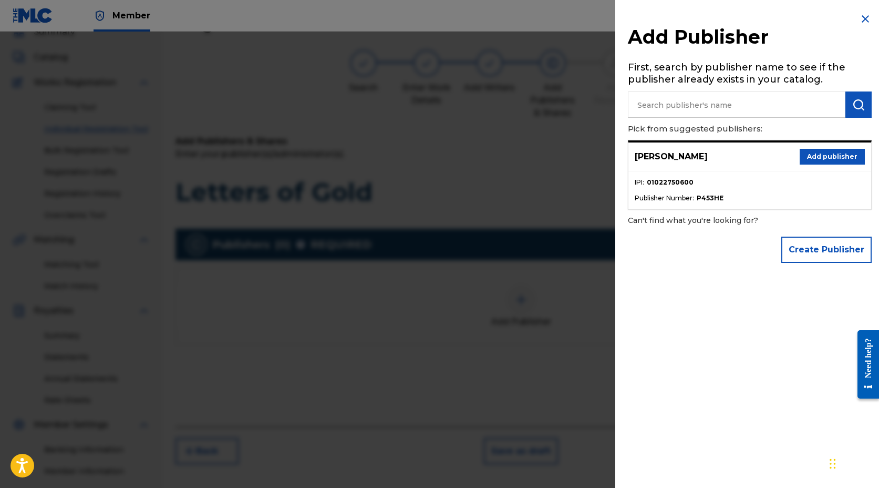
click at [838, 159] on button "Add publisher" at bounding box center [832, 157] width 65 height 16
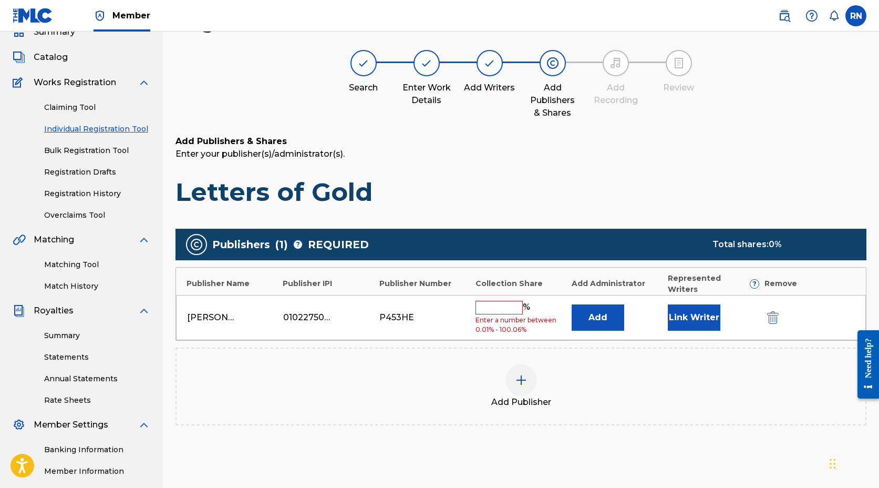
click at [480, 301] on input "text" at bounding box center [498, 308] width 47 height 14
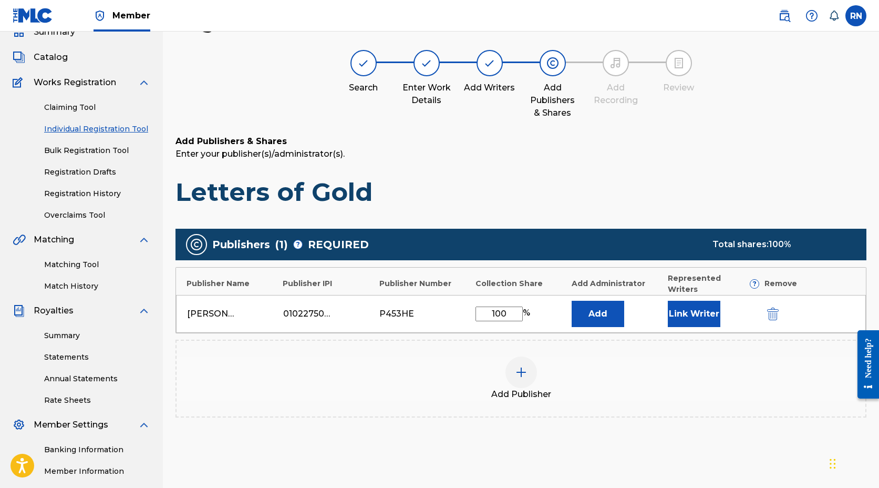
type input "100"
click at [675, 301] on button "Link Writer" at bounding box center [694, 314] width 53 height 26
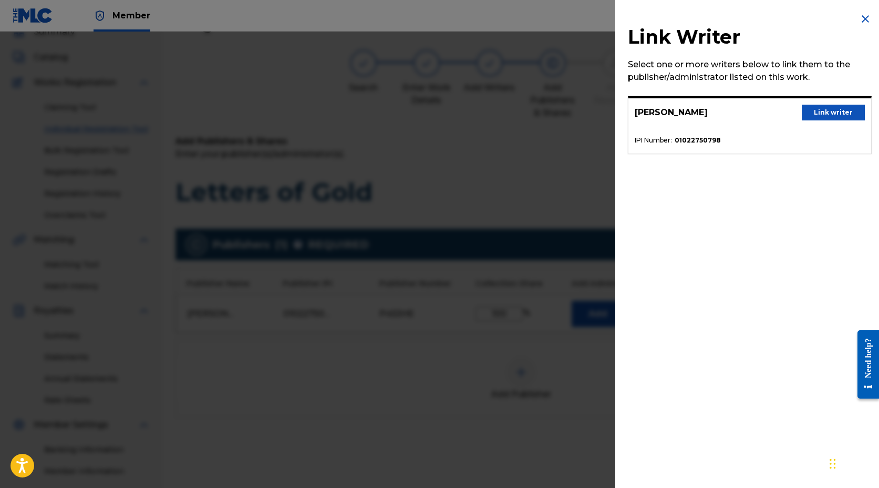
click at [820, 110] on button "Link writer" at bounding box center [833, 113] width 63 height 16
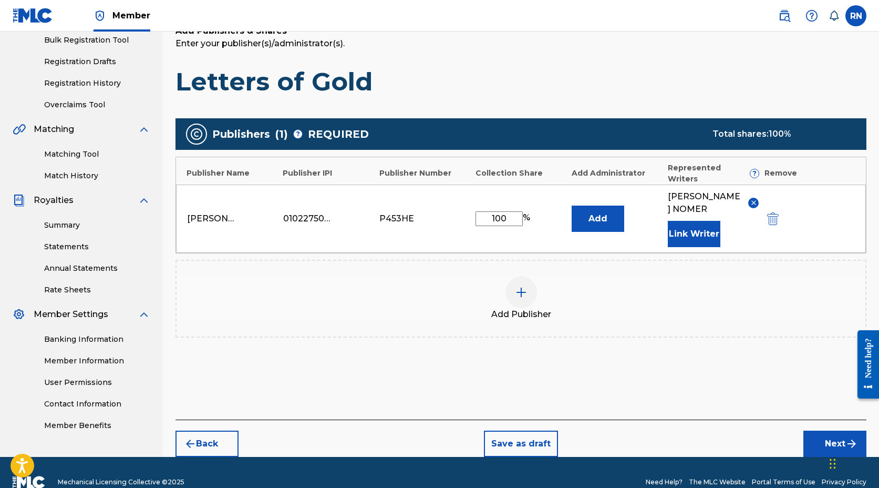
scroll to position [166, 0]
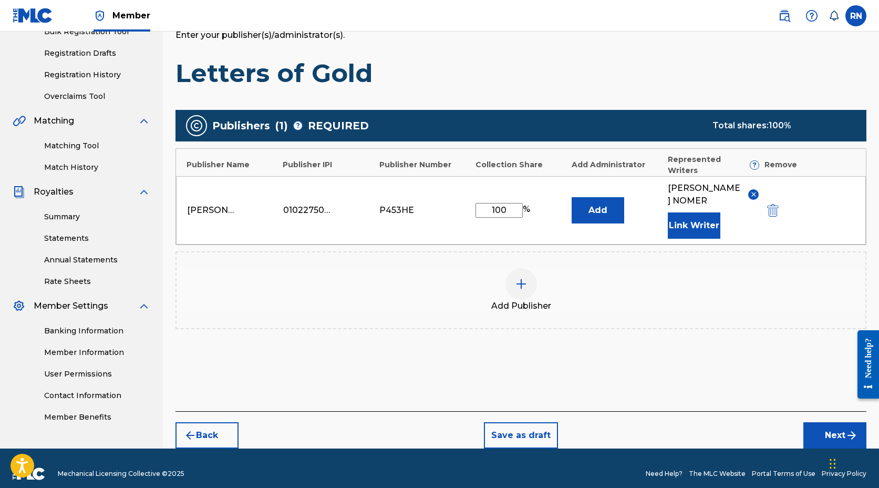
click at [813, 422] on button "Next" at bounding box center [834, 435] width 63 height 26
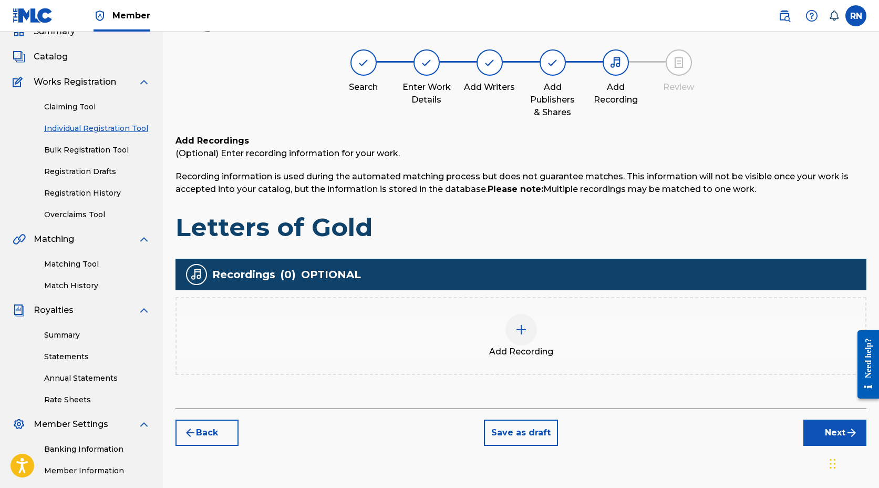
scroll to position [47, 0]
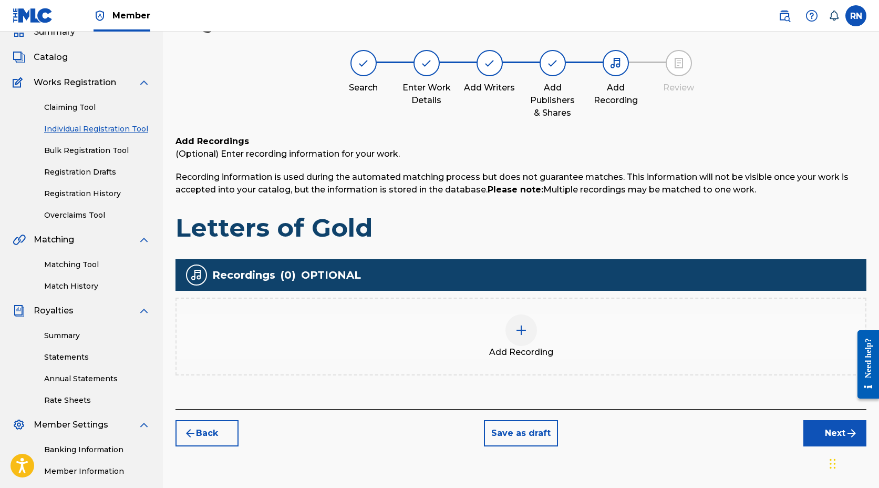
click at [515, 325] on img at bounding box center [521, 330] width 13 height 13
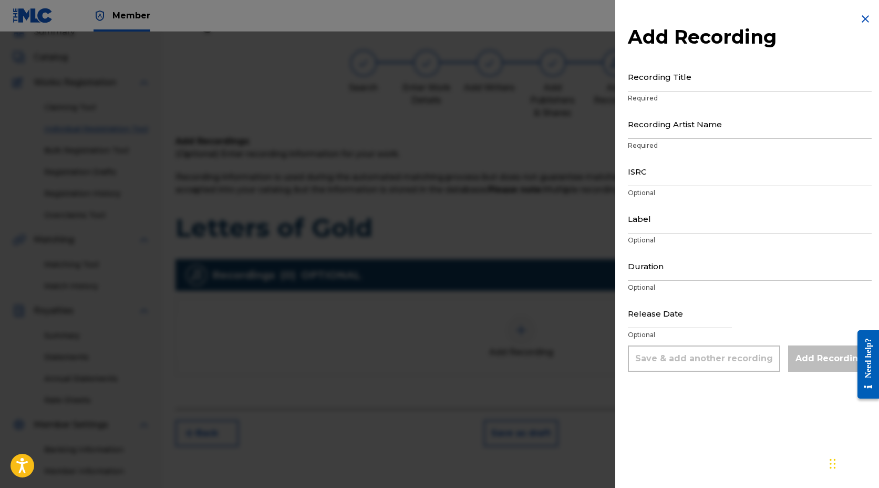
click at [658, 82] on input "Recording Title" at bounding box center [750, 76] width 244 height 30
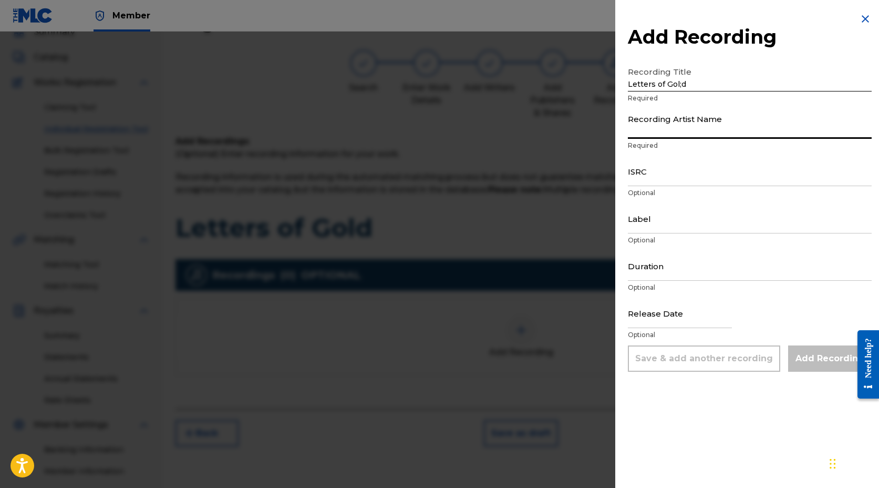
click at [707, 80] on input "Letters of Gol;d" at bounding box center [750, 76] width 244 height 30
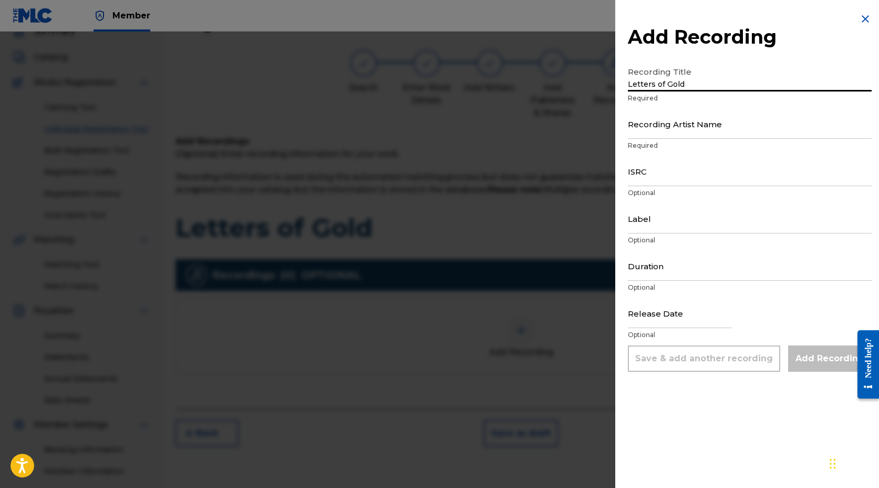
type input "Letters of Gold"
click at [663, 134] on input "Recording Artist Name" at bounding box center [750, 124] width 244 height 30
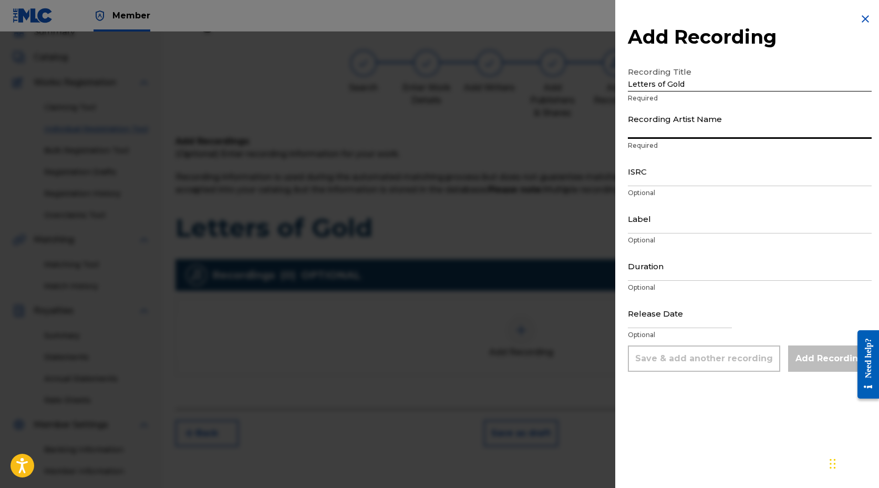
type input "[PERSON_NAME]"
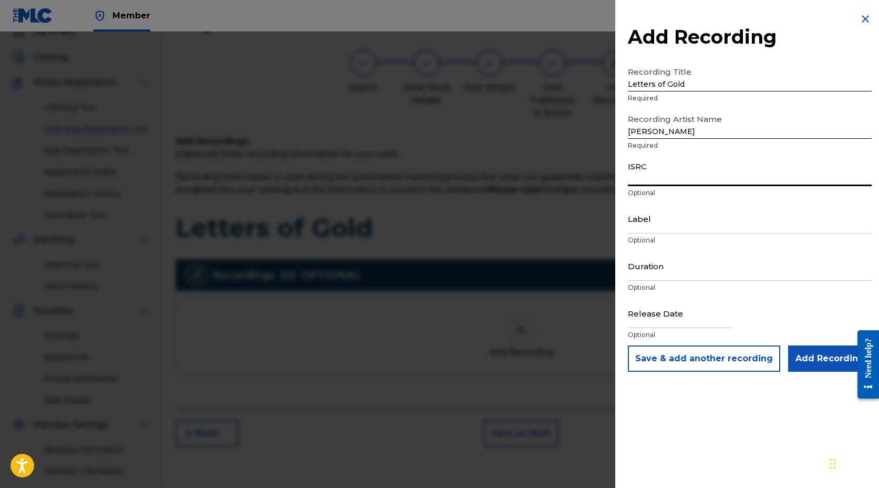
click at [650, 178] on input "ISRC" at bounding box center [750, 171] width 244 height 30
paste input "QT5AM2516381"
type input "QT5AM2516381"
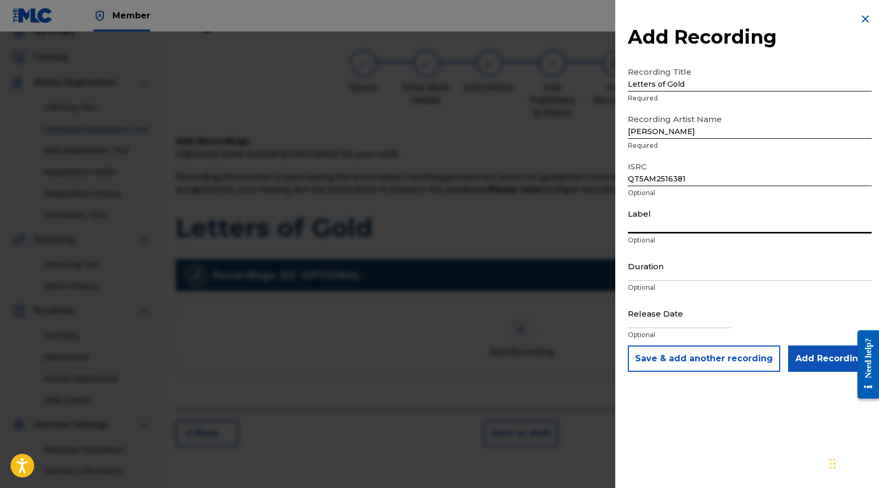
click at [651, 226] on input "Label" at bounding box center [750, 218] width 244 height 30
type input "[PERSON_NAME] Music"
click at [657, 273] on input "Duration" at bounding box center [750, 266] width 244 height 30
type input "08:18"
select select "7"
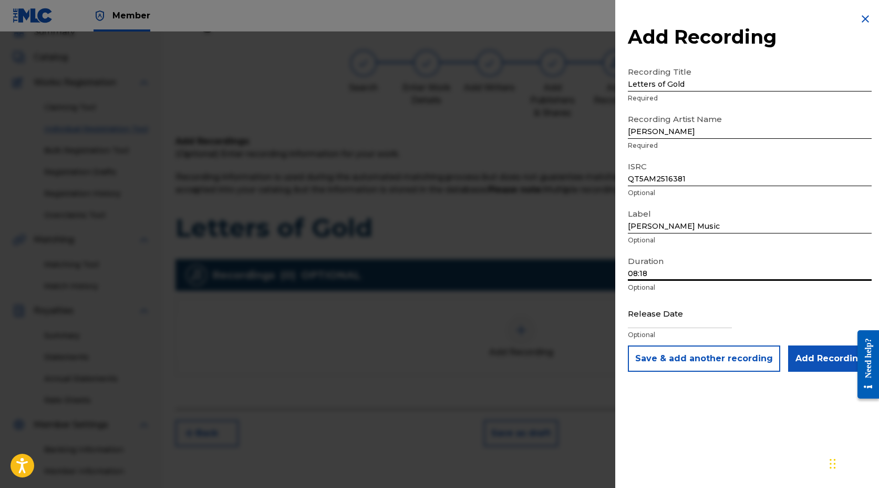
select select "2025"
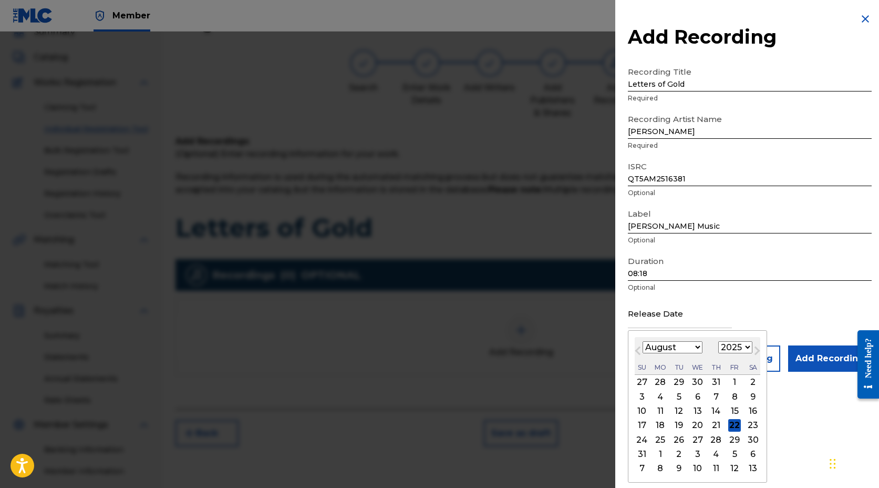
click at [654, 321] on input "text" at bounding box center [680, 313] width 104 height 30
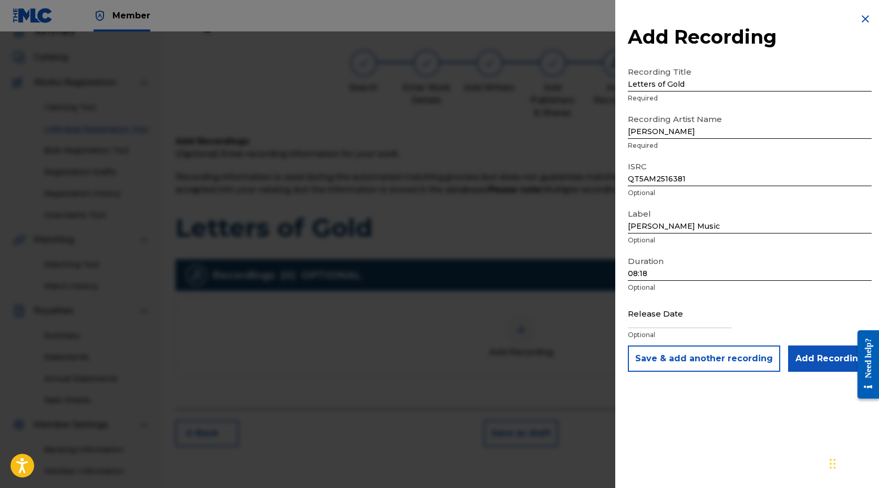
select select "7"
select select "2025"
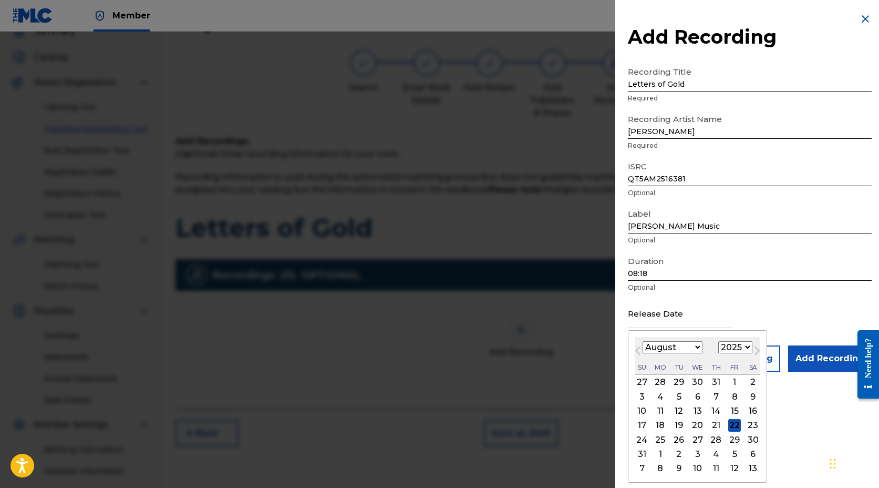
click at [668, 316] on input "text" at bounding box center [680, 313] width 104 height 30
click at [648, 347] on select "January February March April May June July August September October November De…" at bounding box center [673, 347] width 60 height 12
click at [643, 341] on select "January February March April May June July August September October November De…" at bounding box center [673, 347] width 60 height 12
click at [753, 382] on div "2" at bounding box center [753, 382] width 13 height 13
type input "[DATE]"
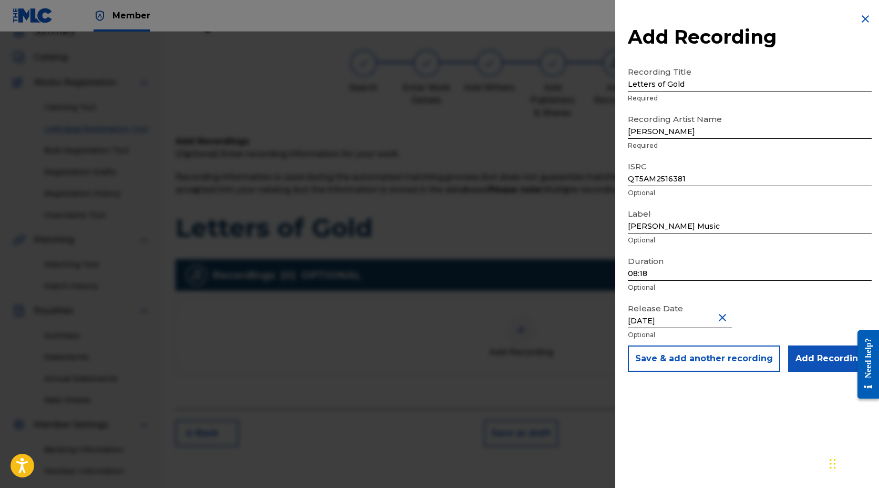
click at [814, 356] on input "Add Recording" at bounding box center [830, 358] width 84 height 26
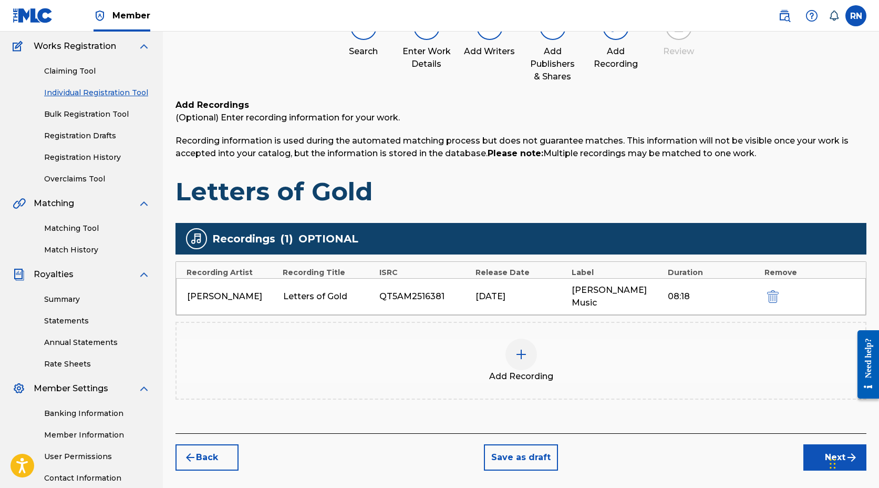
scroll to position [141, 0]
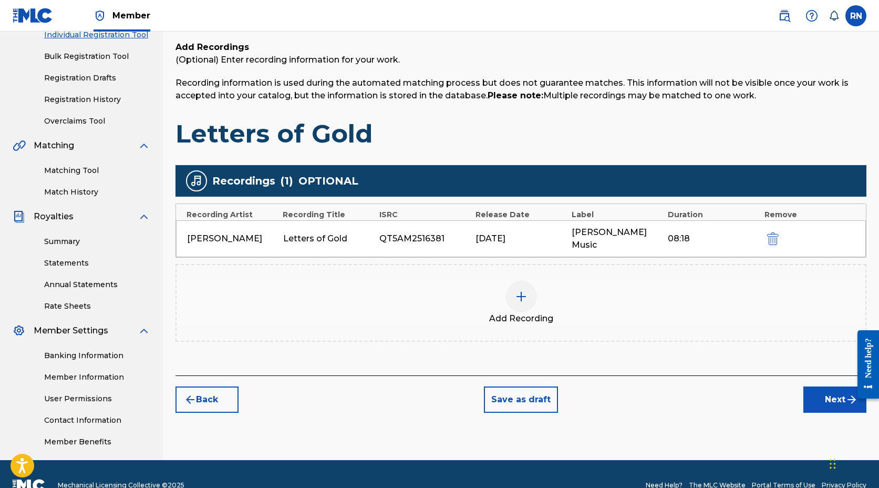
click at [816, 387] on button "Next" at bounding box center [834, 399] width 63 height 26
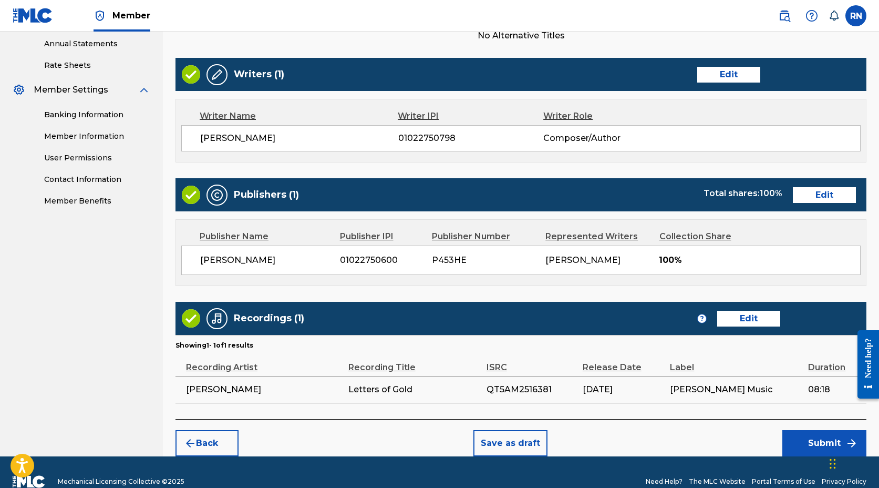
scroll to position [400, 0]
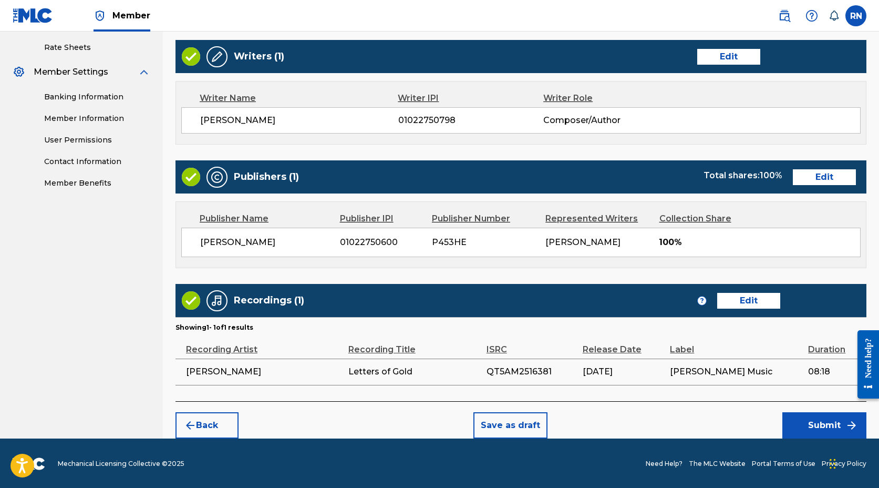
click at [809, 423] on button "Submit" at bounding box center [824, 425] width 84 height 26
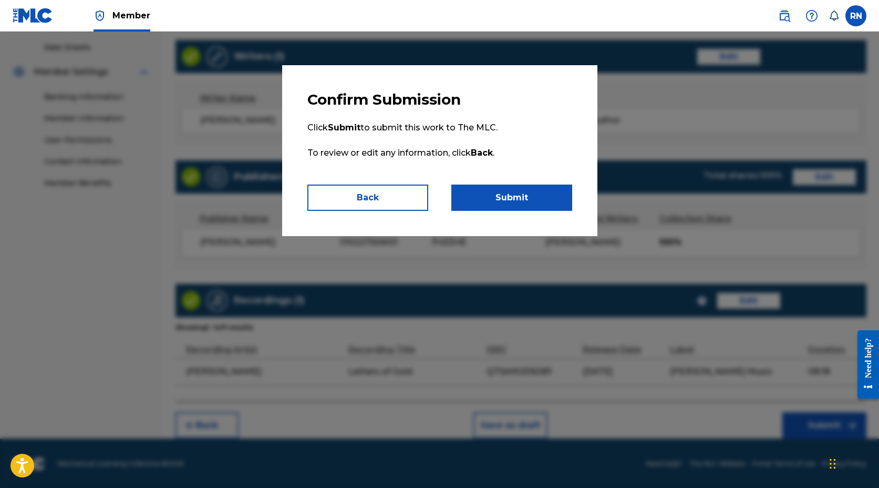
click at [510, 198] on button "Submit" at bounding box center [511, 197] width 121 height 26
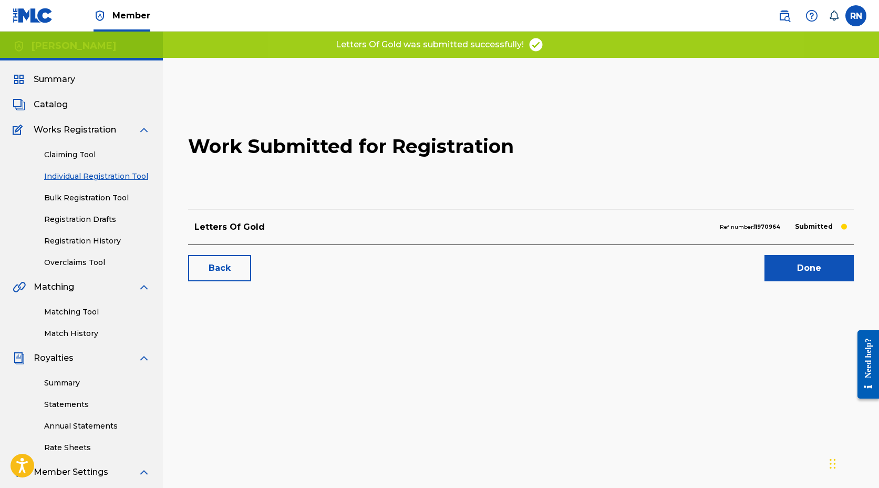
click at [774, 263] on link "Done" at bounding box center [808, 268] width 89 height 26
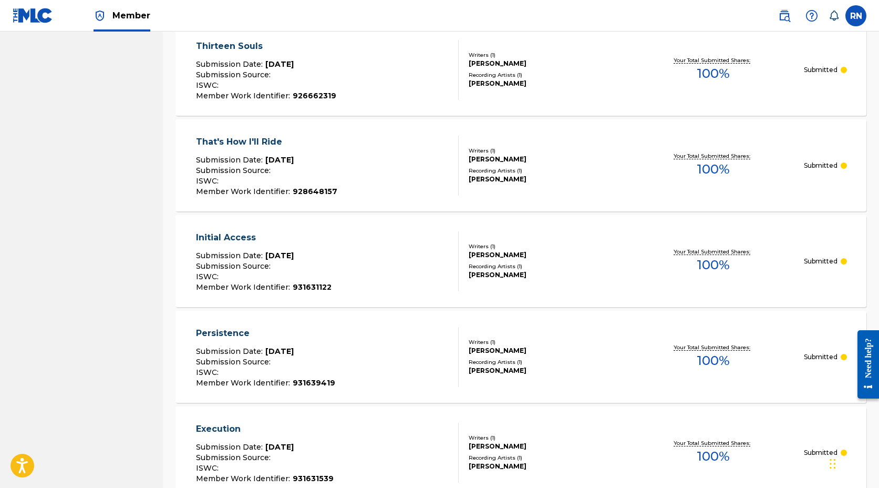
scroll to position [502, 0]
